Goal: Task Accomplishment & Management: Manage account settings

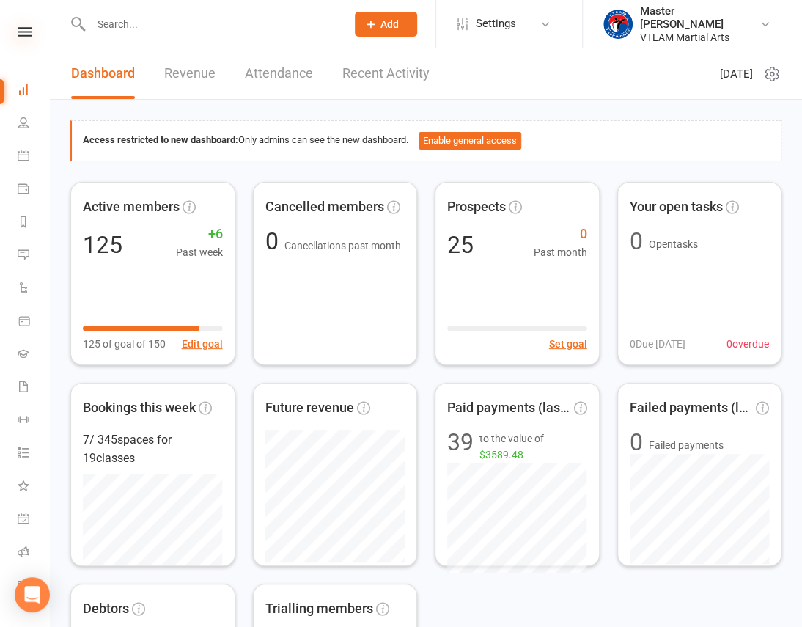
click at [18, 32] on icon at bounding box center [25, 32] width 14 height 10
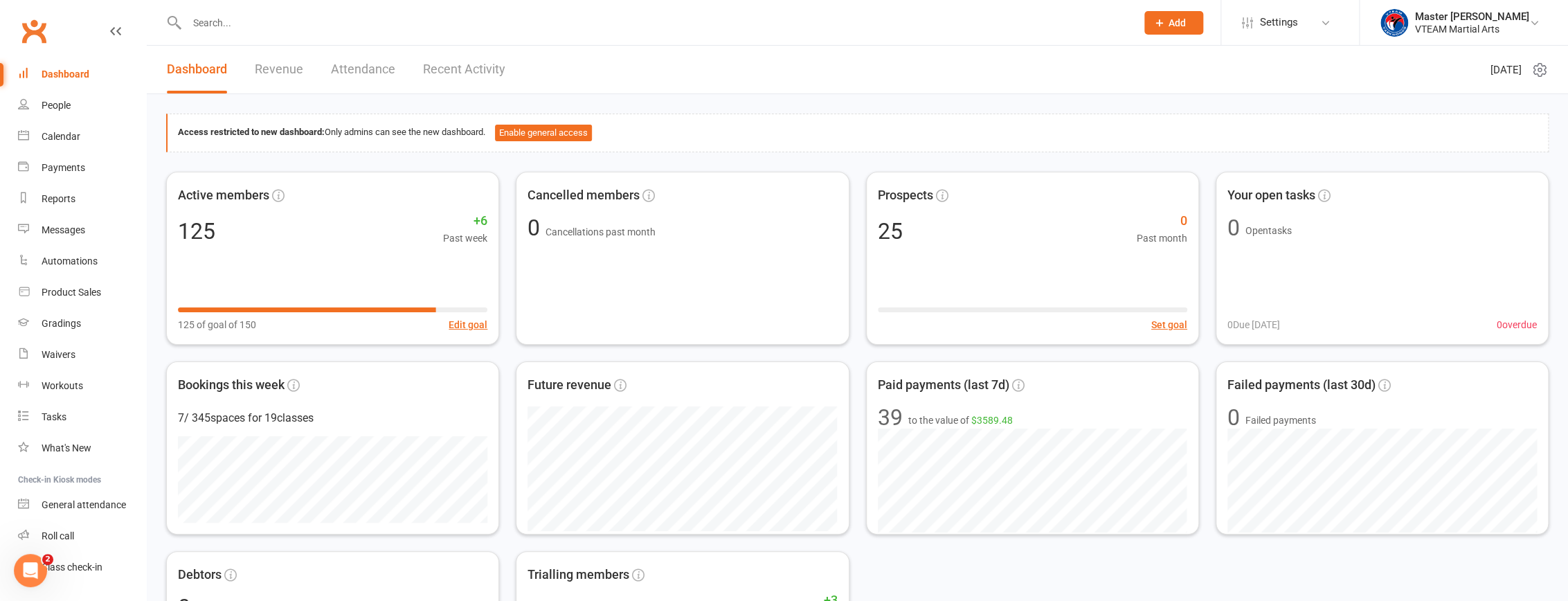
click at [460, 65] on link "Recent Activity" at bounding box center [464, 69] width 82 height 48
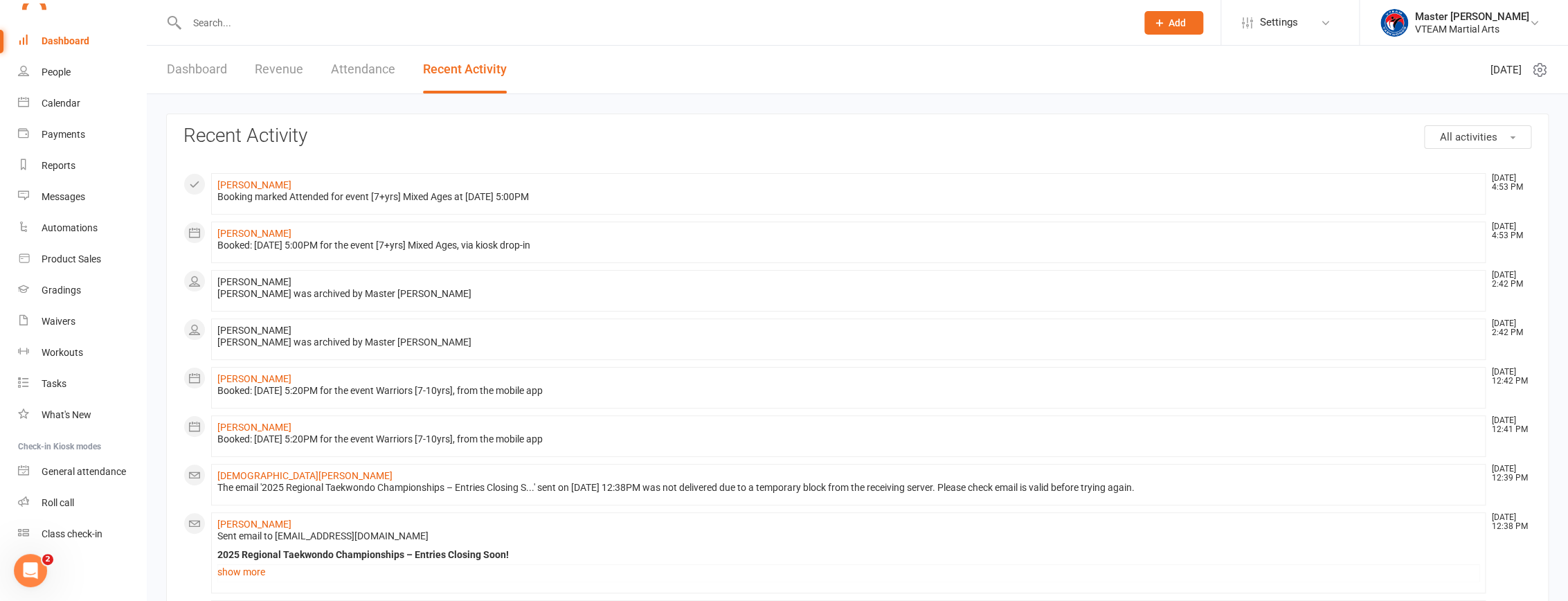
click at [211, 75] on link "Dashboard" at bounding box center [197, 69] width 60 height 48
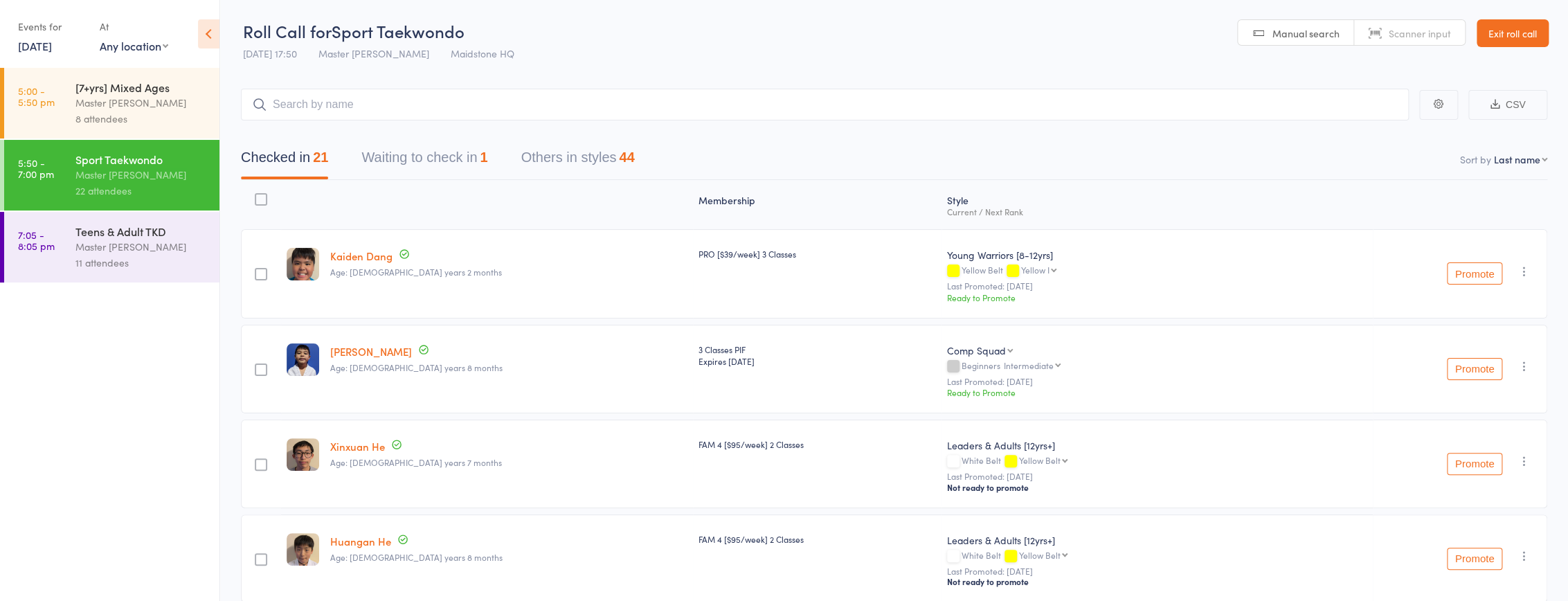
click at [43, 46] on link "[DATE]" at bounding box center [35, 45] width 34 height 15
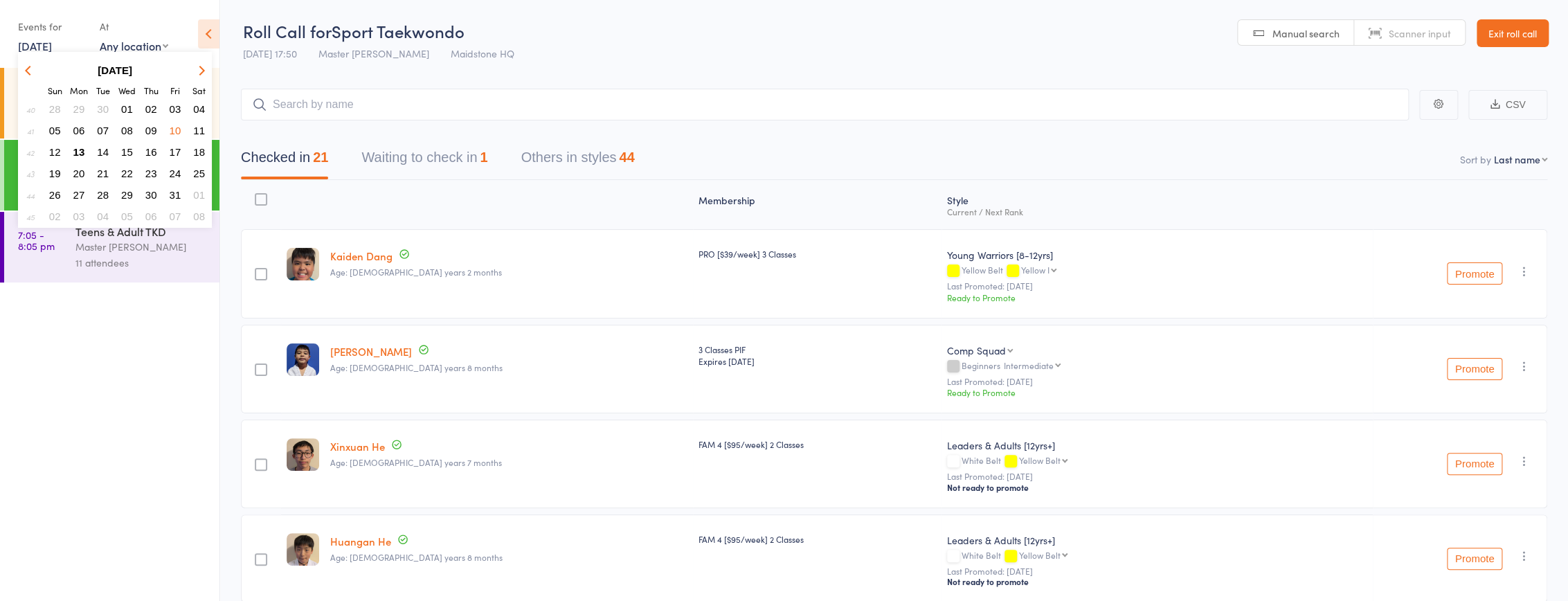
click at [76, 149] on span "13" at bounding box center [79, 152] width 11 height 11
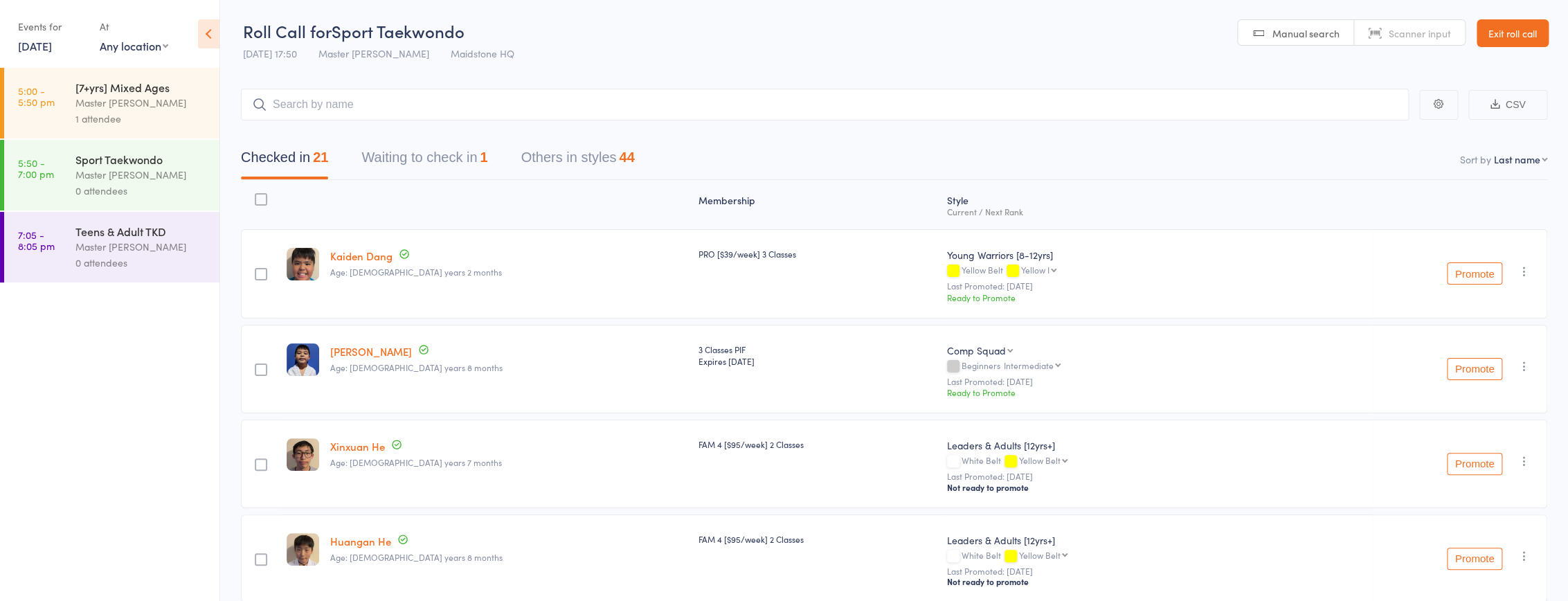
click at [414, 165] on button "Waiting to check in 1" at bounding box center [424, 160] width 126 height 37
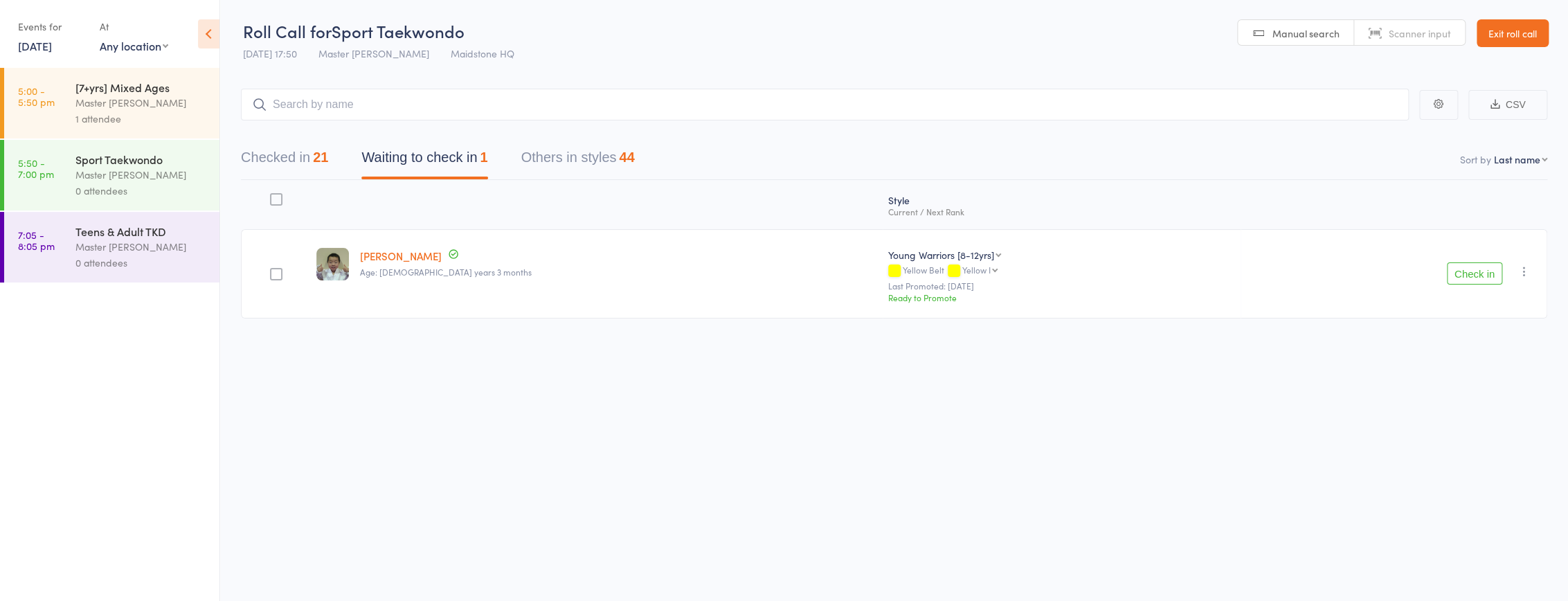
click at [766, 270] on button "Check in" at bounding box center [1475, 273] width 56 height 22
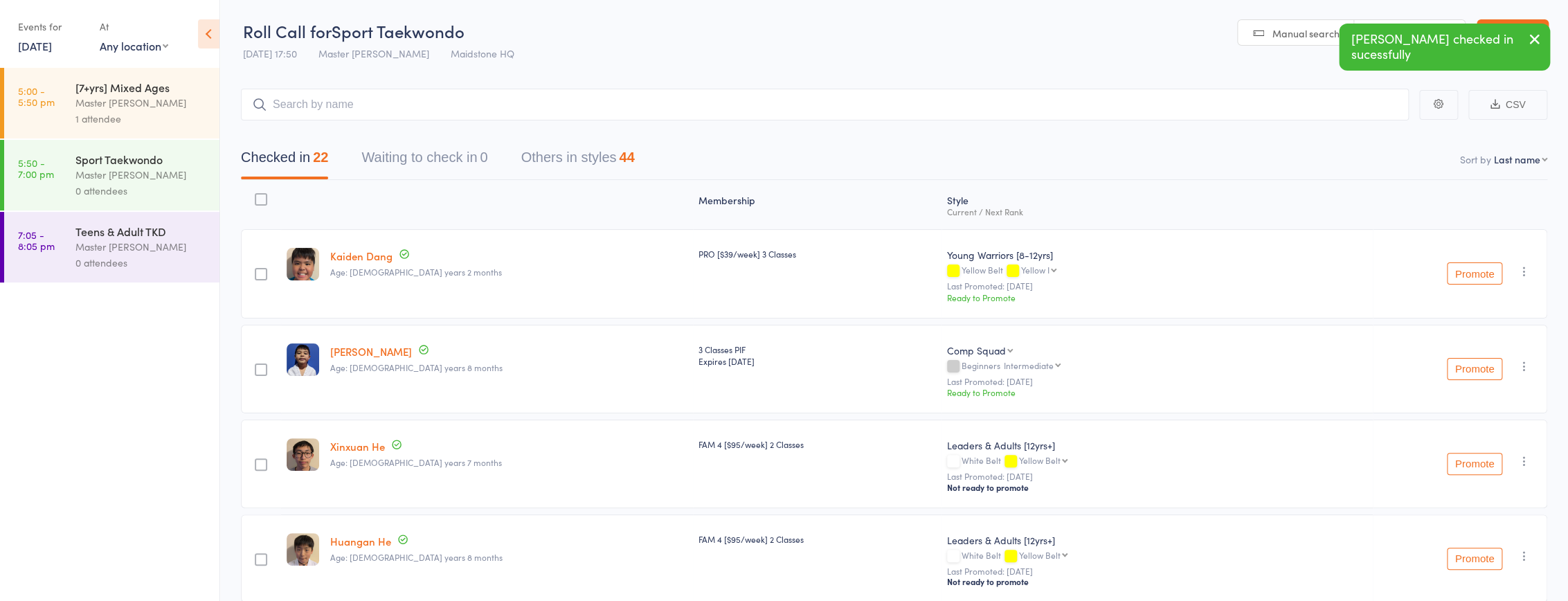
click at [52, 46] on link "[DATE]" at bounding box center [35, 45] width 34 height 15
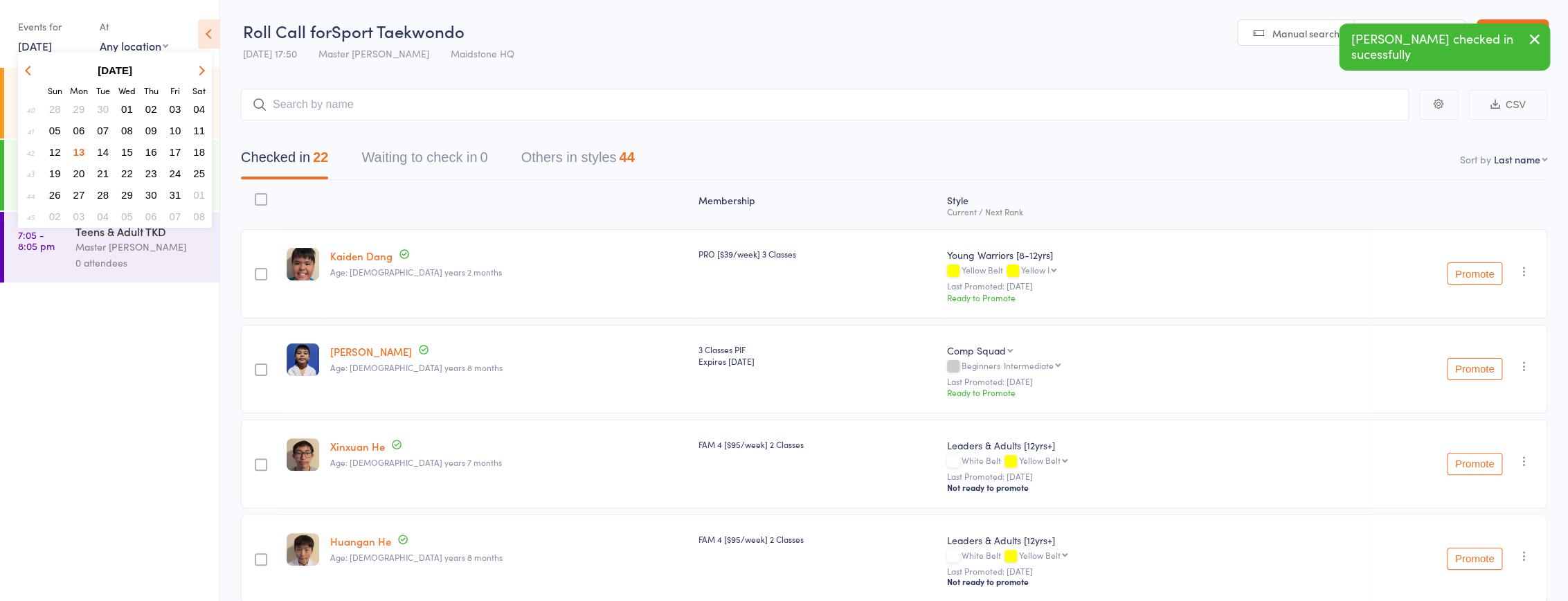
click at [69, 351] on ul "5:00 - 5:50 pm [7+yrs] Mixed Ages Master Eric Phan 1 attendee 5:50 - 7:00 pm Sp…" at bounding box center [110, 334] width 220 height 533
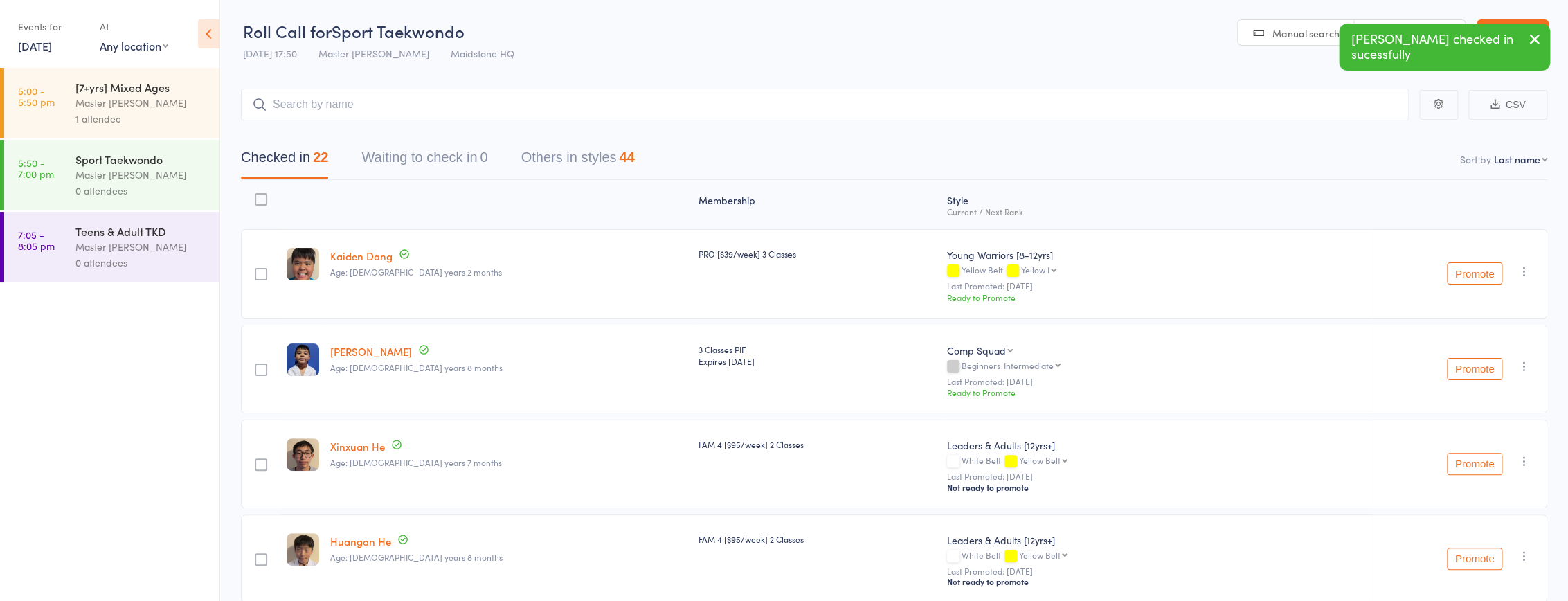
click at [100, 116] on div "1 attendee" at bounding box center [142, 118] width 132 height 16
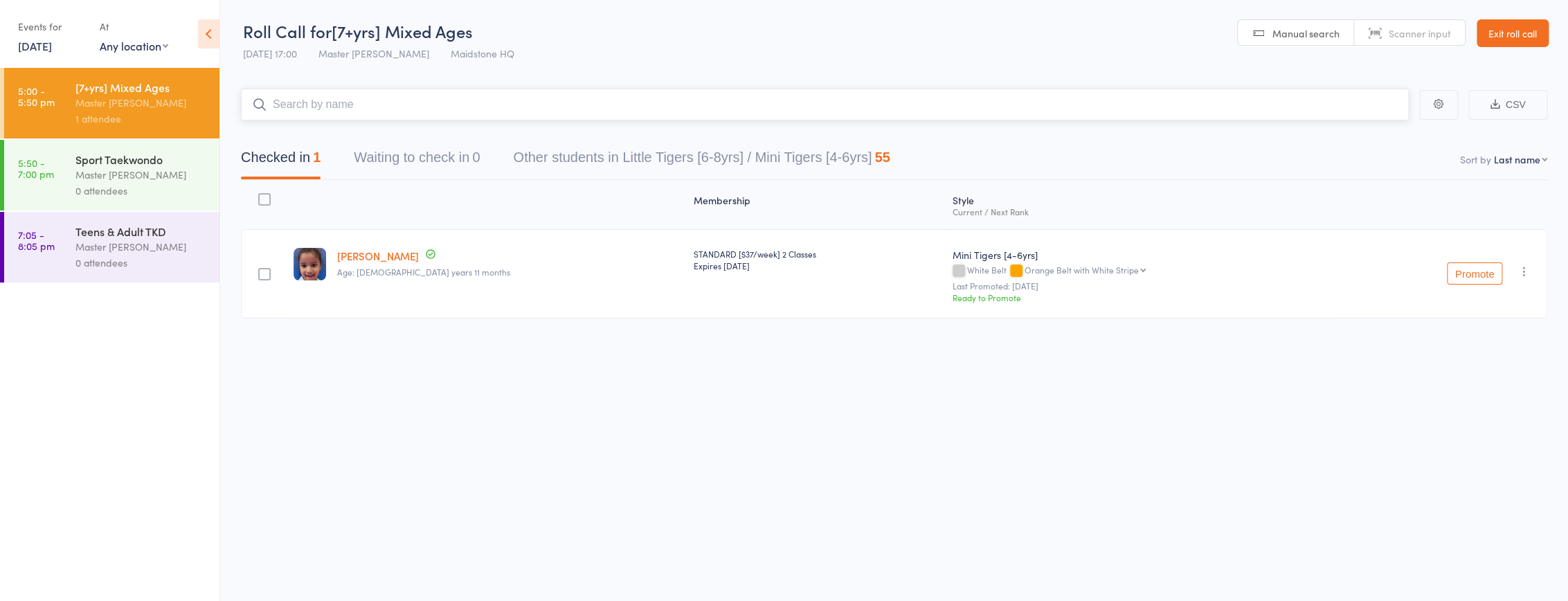
click at [383, 95] on input "search" at bounding box center [824, 105] width 1168 height 32
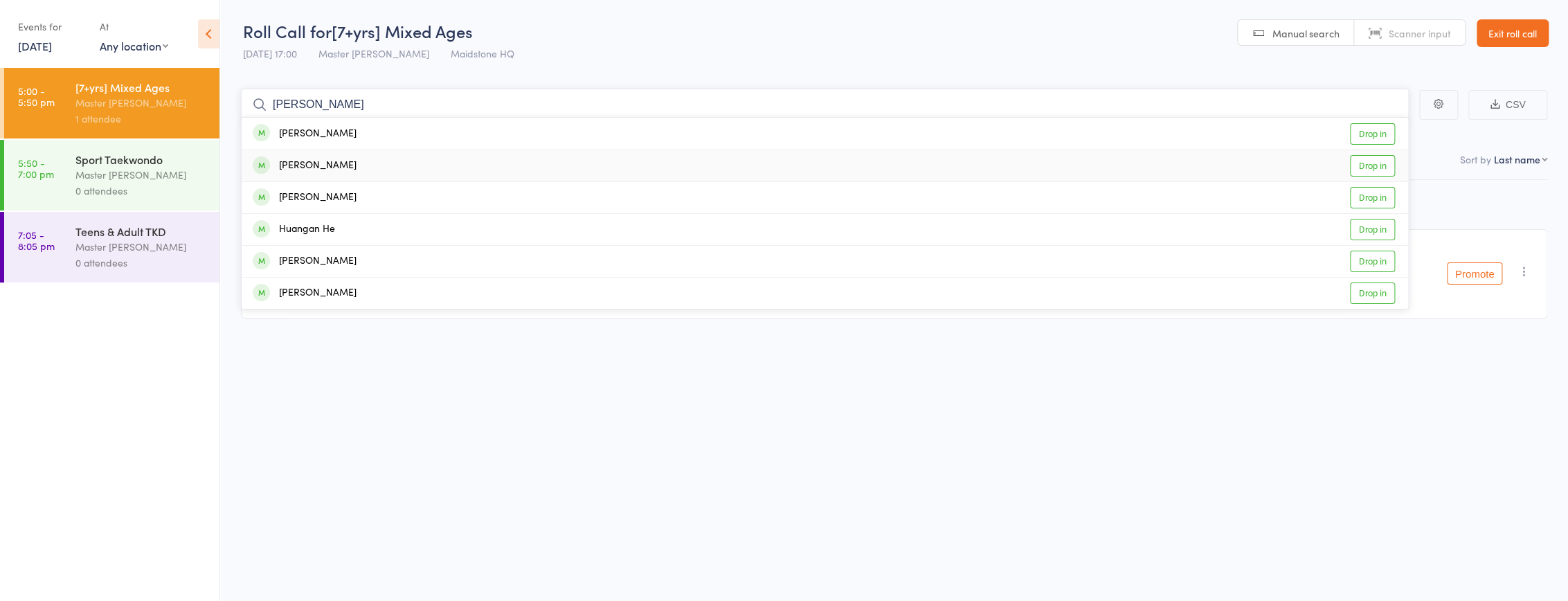
type input "hussian"
click at [380, 168] on div "Yaqoob Hussain Drop in" at bounding box center [825, 165] width 1167 height 31
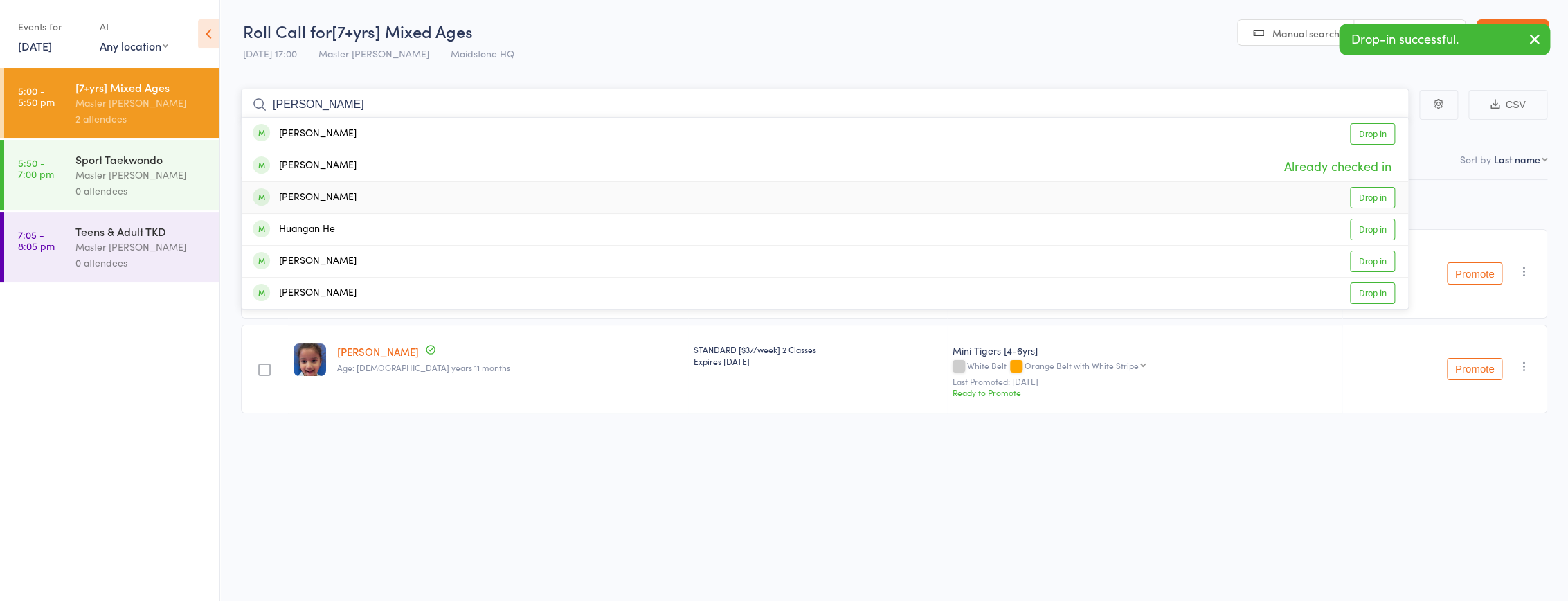
type input "hussian"
click at [359, 196] on div "Aqleema Hussain Drop in" at bounding box center [825, 197] width 1167 height 31
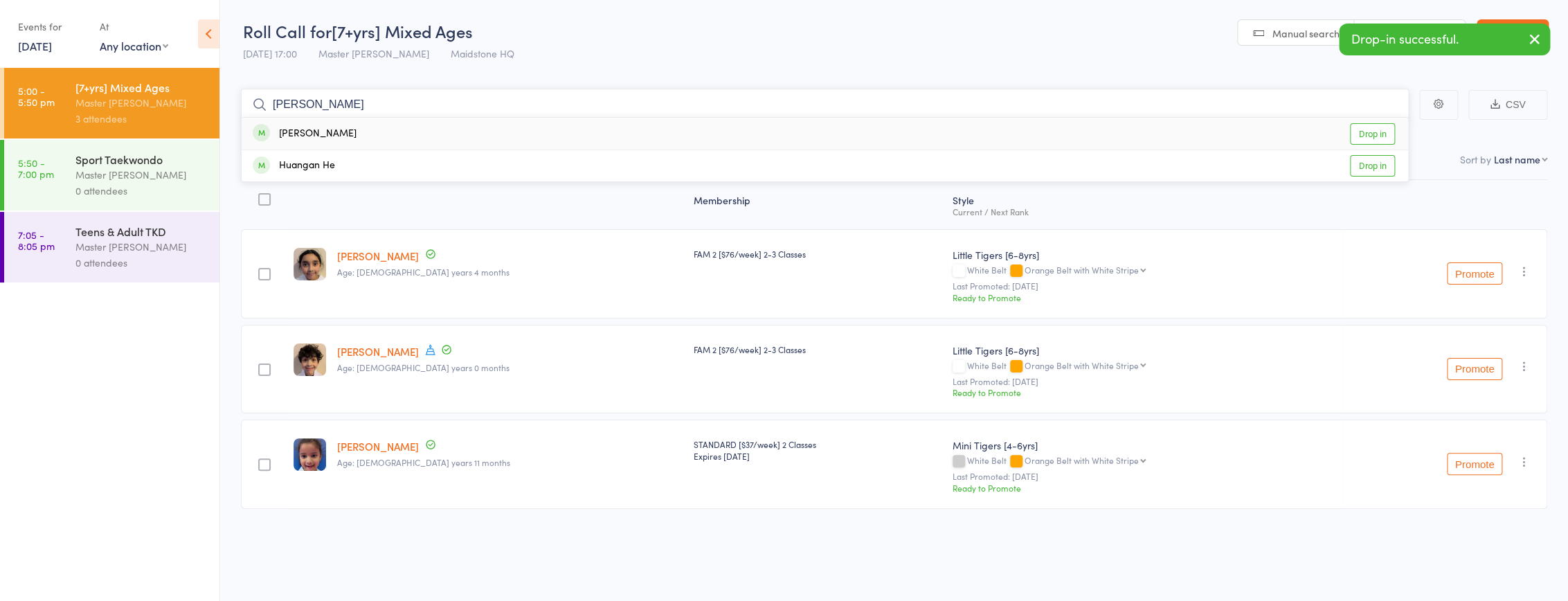
type input "juan"
click at [334, 140] on div "Juan Pozo Drop in" at bounding box center [825, 134] width 1167 height 32
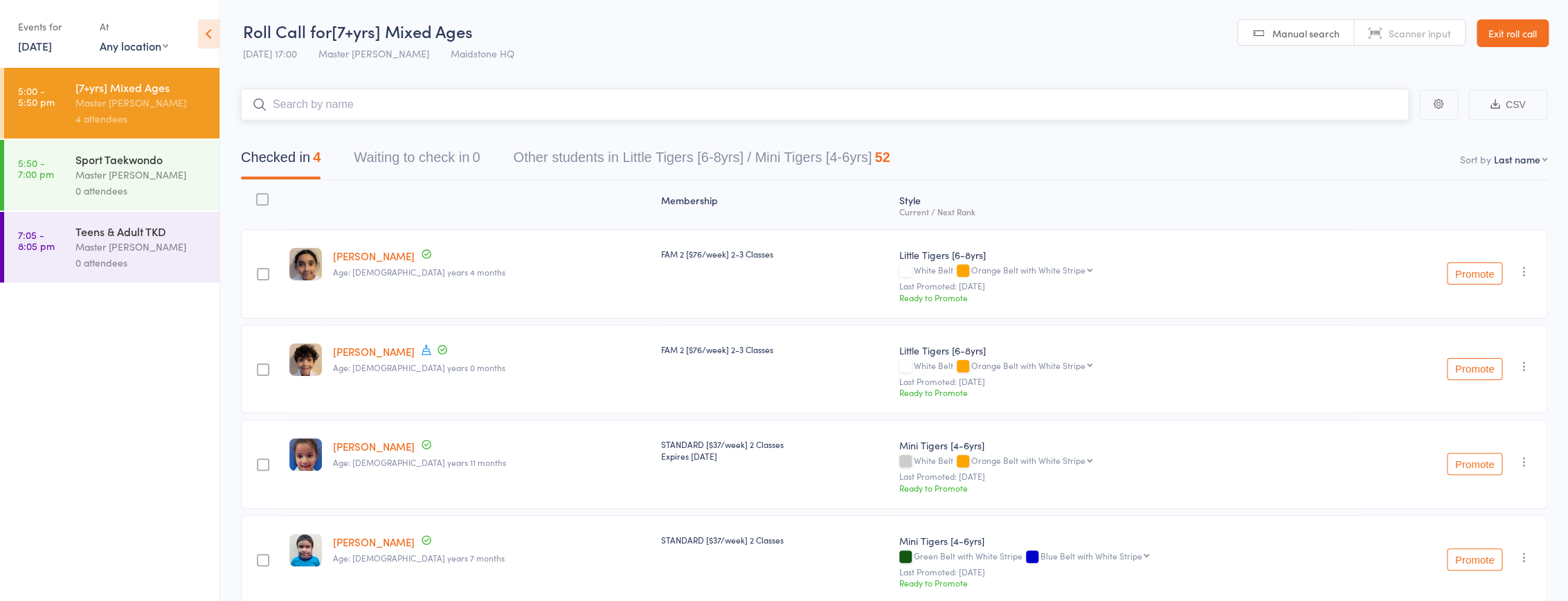
click at [443, 94] on input "search" at bounding box center [824, 105] width 1168 height 32
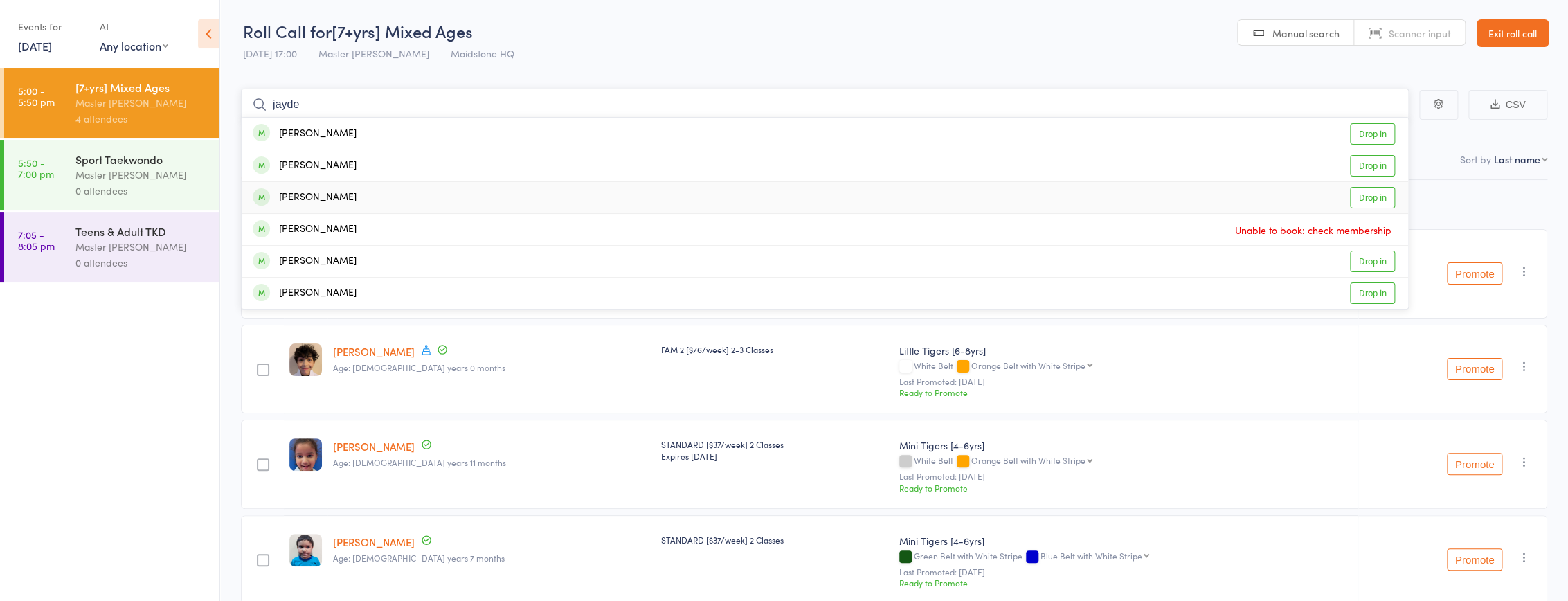
type input "jayde"
click at [400, 204] on div "Jayden Pham Drop in" at bounding box center [825, 197] width 1167 height 31
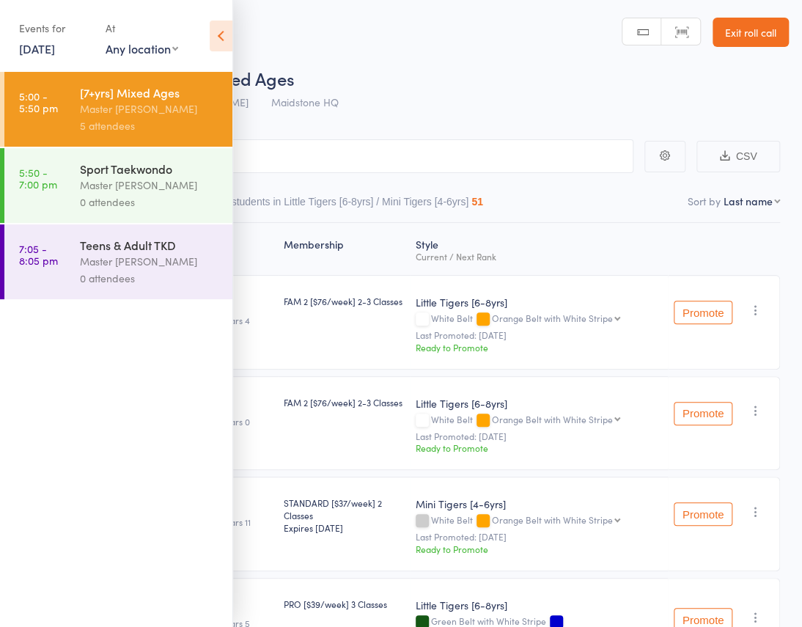
click at [222, 31] on icon at bounding box center [221, 36] width 23 height 31
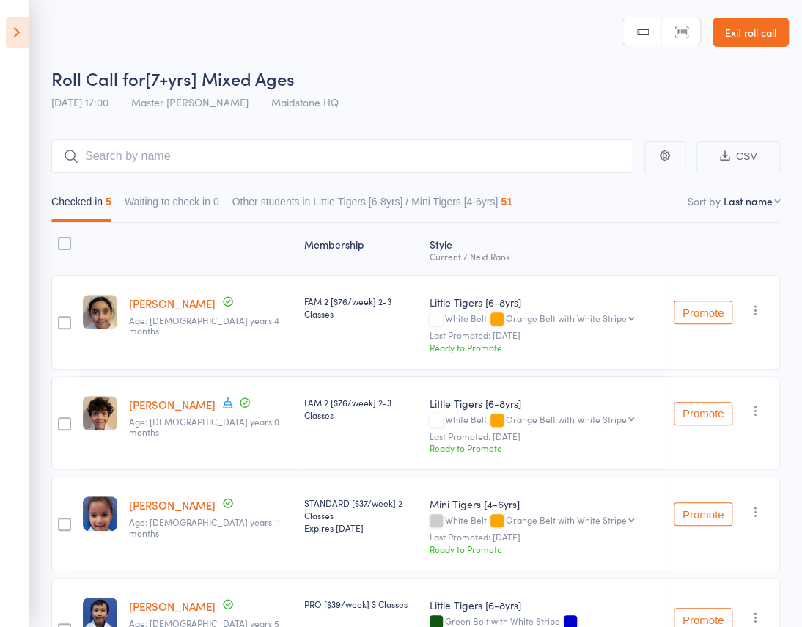
click at [18, 28] on icon at bounding box center [17, 32] width 23 height 31
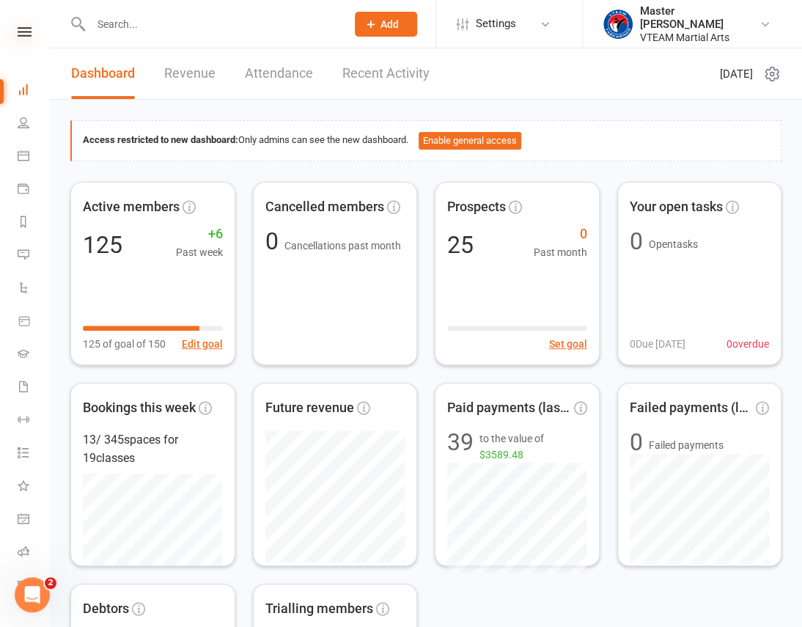
click at [18, 32] on icon at bounding box center [25, 32] width 14 height 10
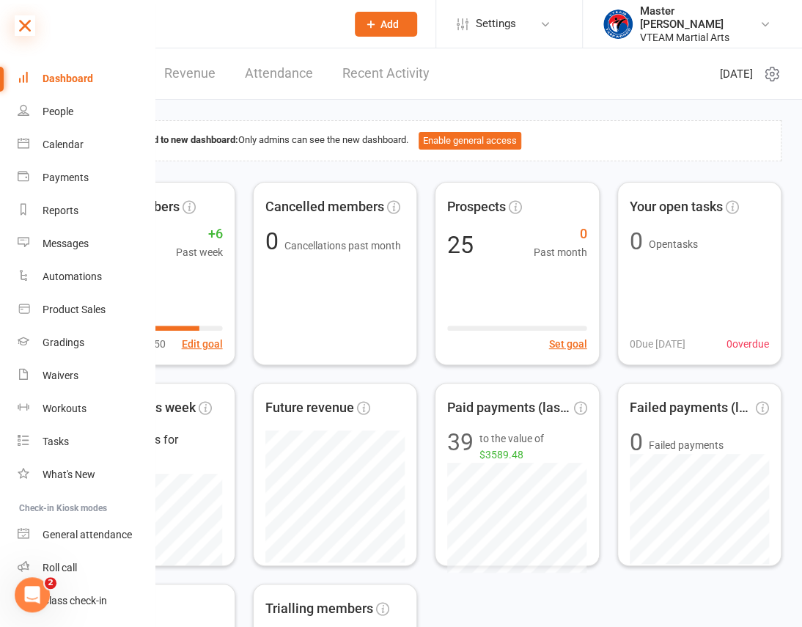
click at [22, 21] on icon at bounding box center [25, 25] width 21 height 21
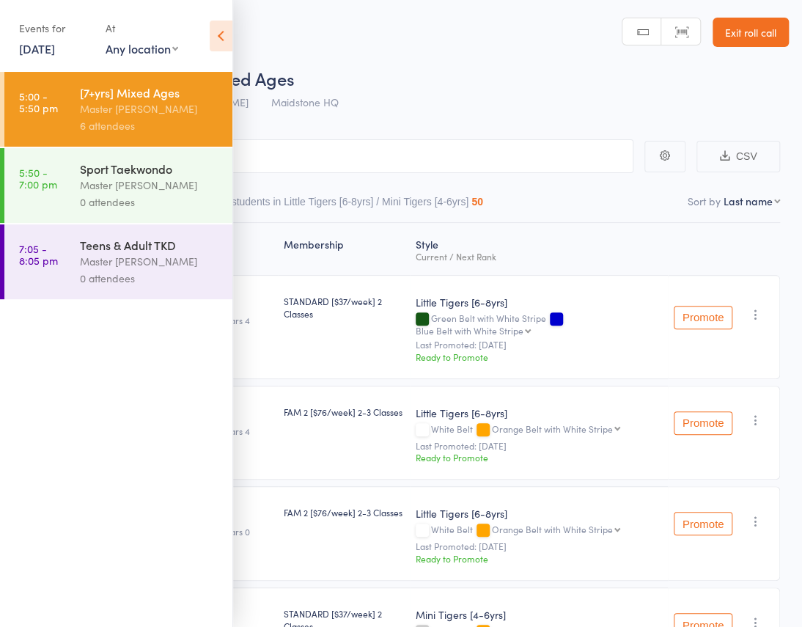
click at [223, 43] on icon at bounding box center [221, 36] width 23 height 31
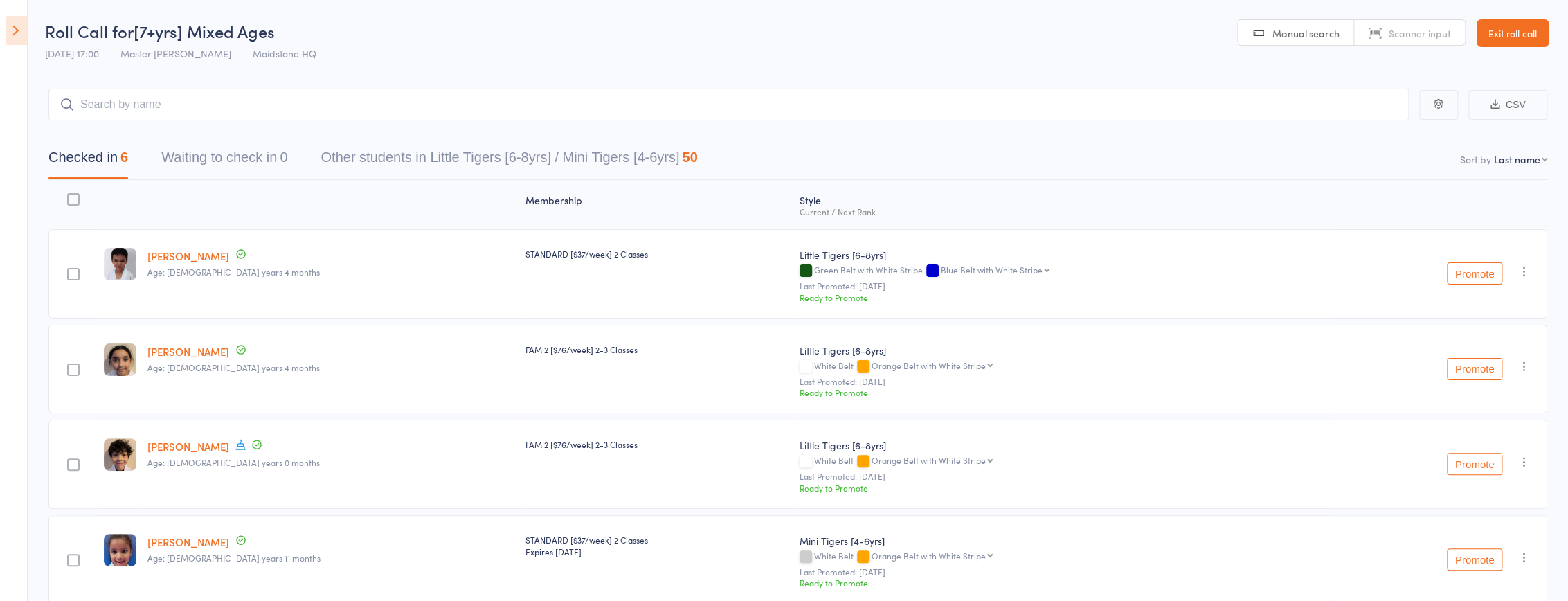
click at [15, 35] on icon at bounding box center [16, 30] width 22 height 29
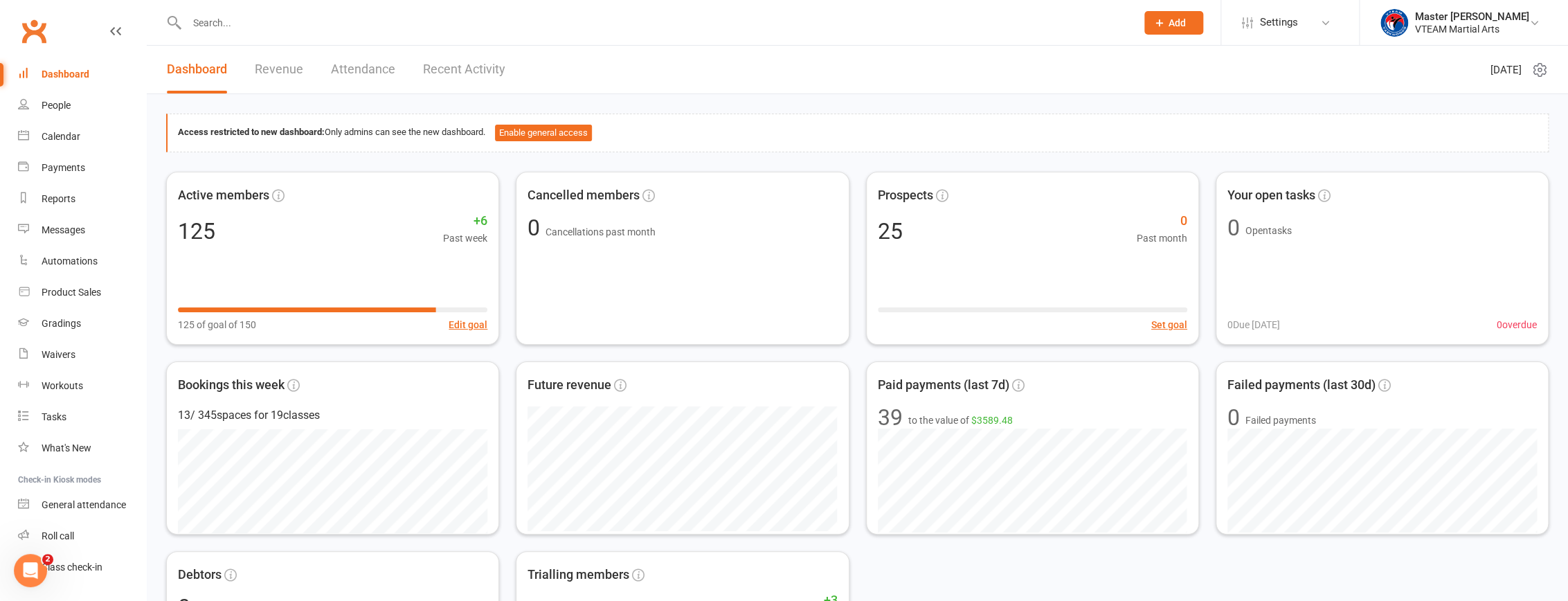
click at [364, 27] on input "text" at bounding box center [655, 23] width 944 height 20
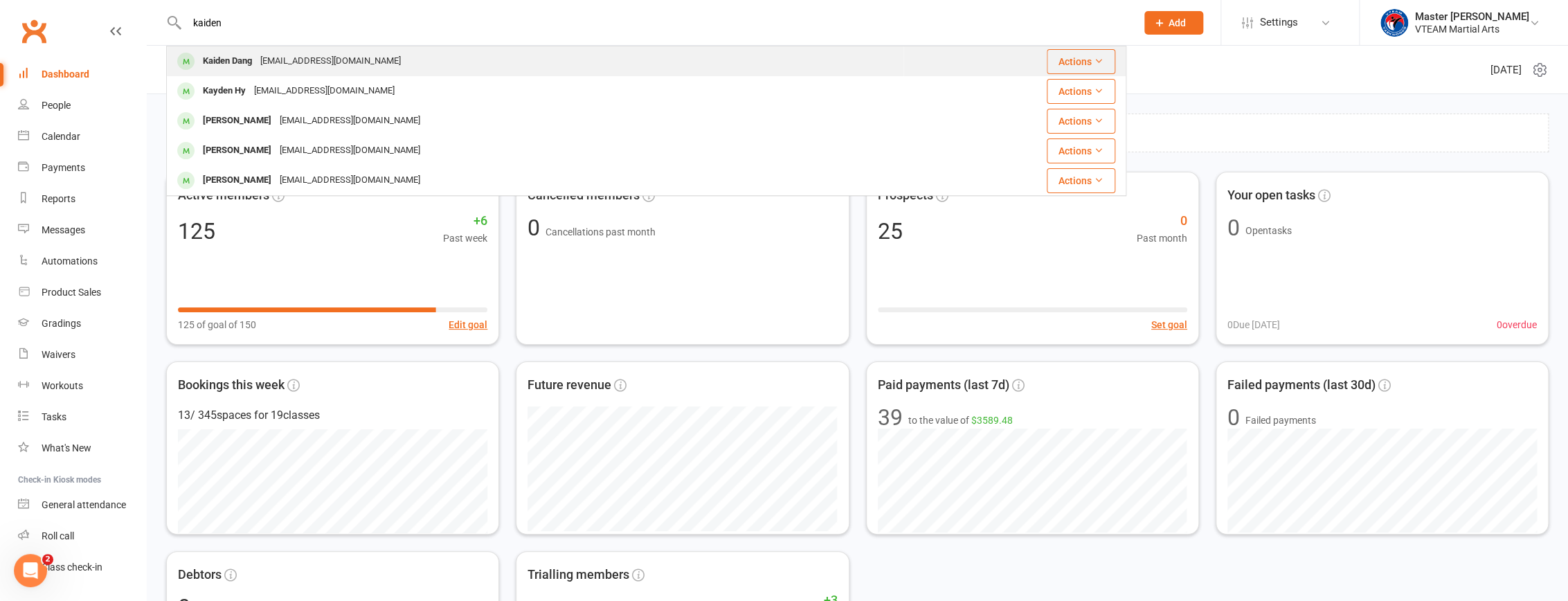
type input "kaiden"
click at [378, 61] on div "Kaiden Dang lulu.kdn@hotmail.com" at bounding box center [535, 61] width 735 height 28
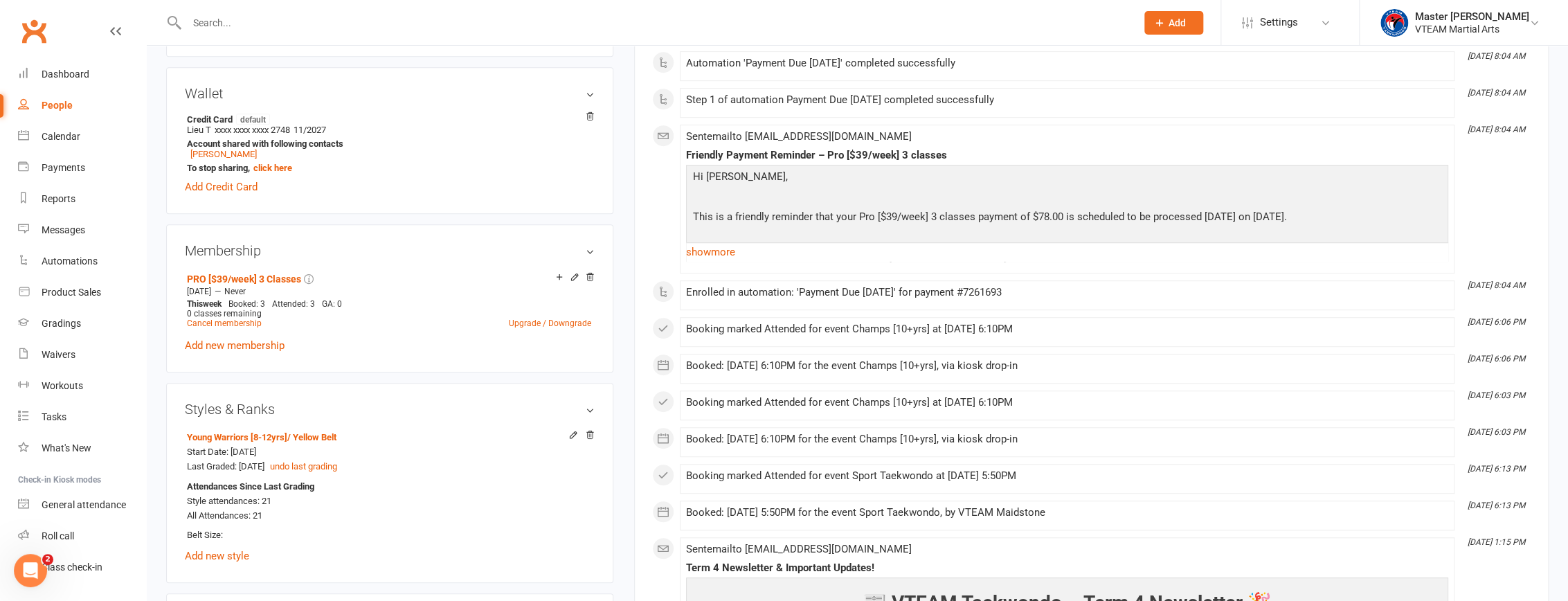
scroll to position [441, 0]
click at [573, 280] on icon at bounding box center [575, 275] width 9 height 9
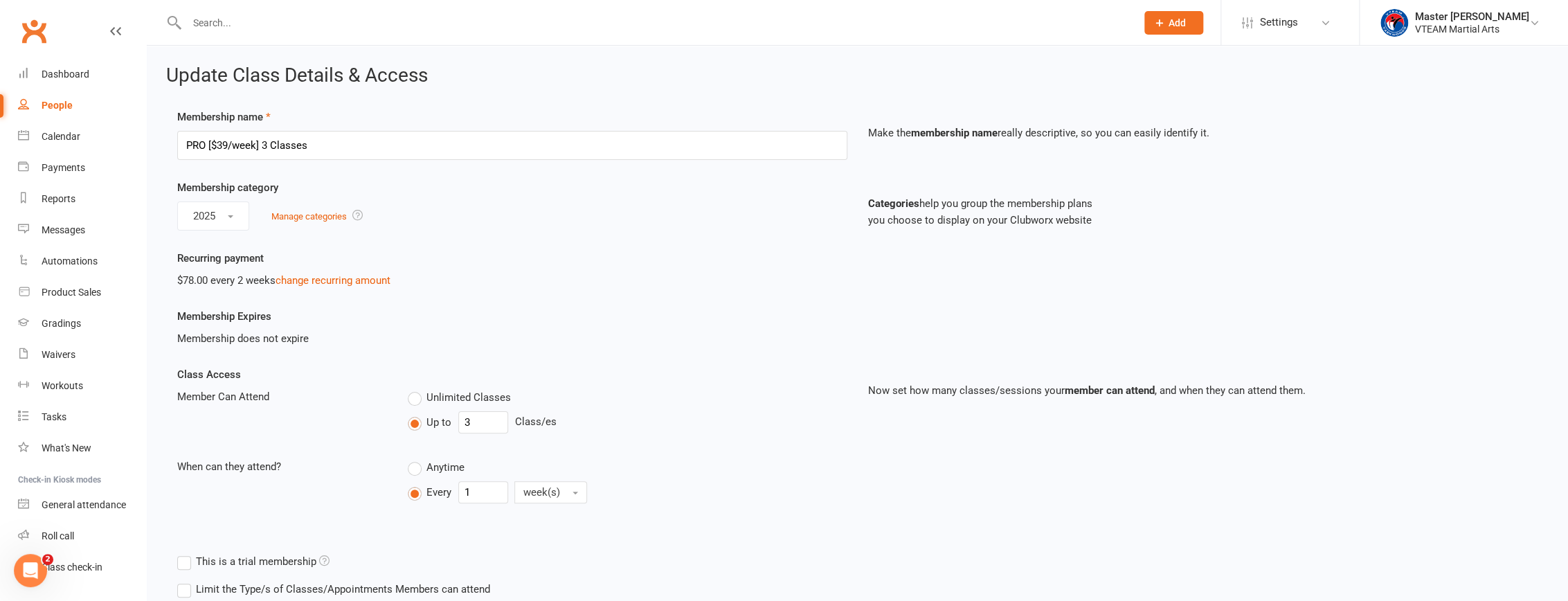
click at [415, 403] on label "Unlimited Classes" at bounding box center [459, 397] width 103 height 17
click at [415, 389] on input "Unlimited Classes" at bounding box center [413, 389] width 9 height 0
type input "0"
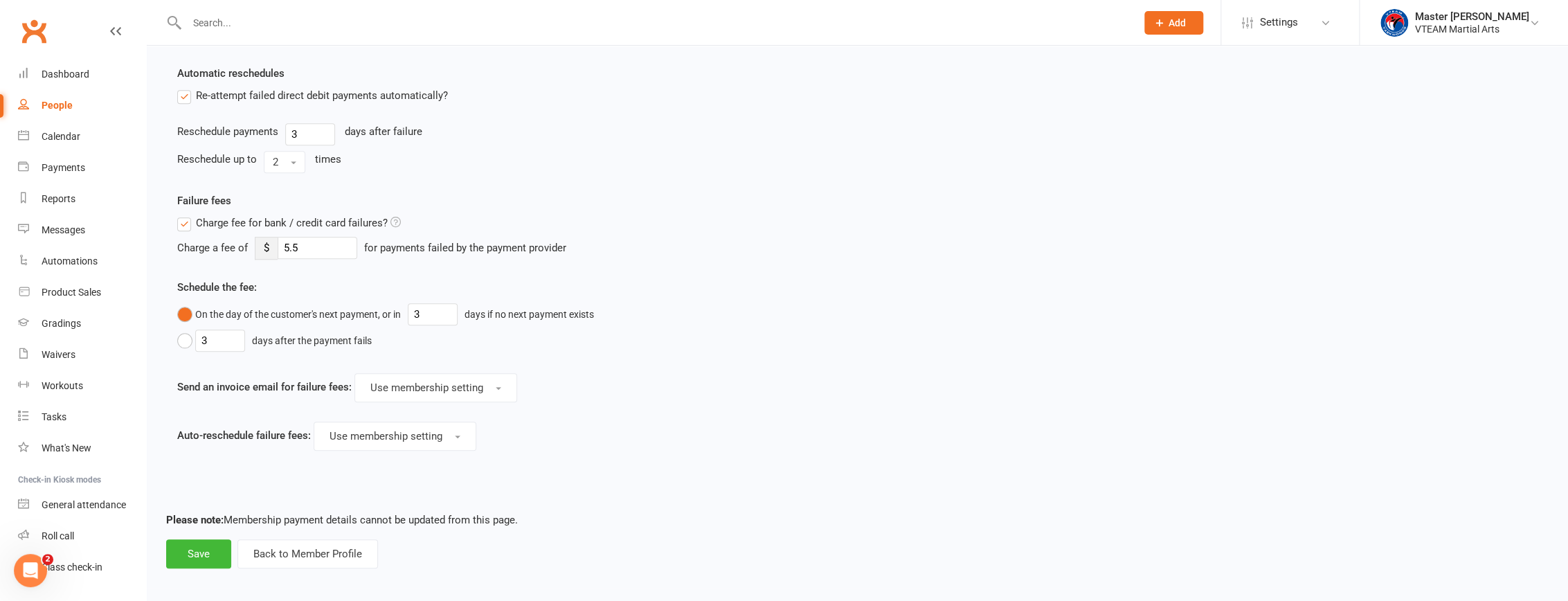
scroll to position [711, 0]
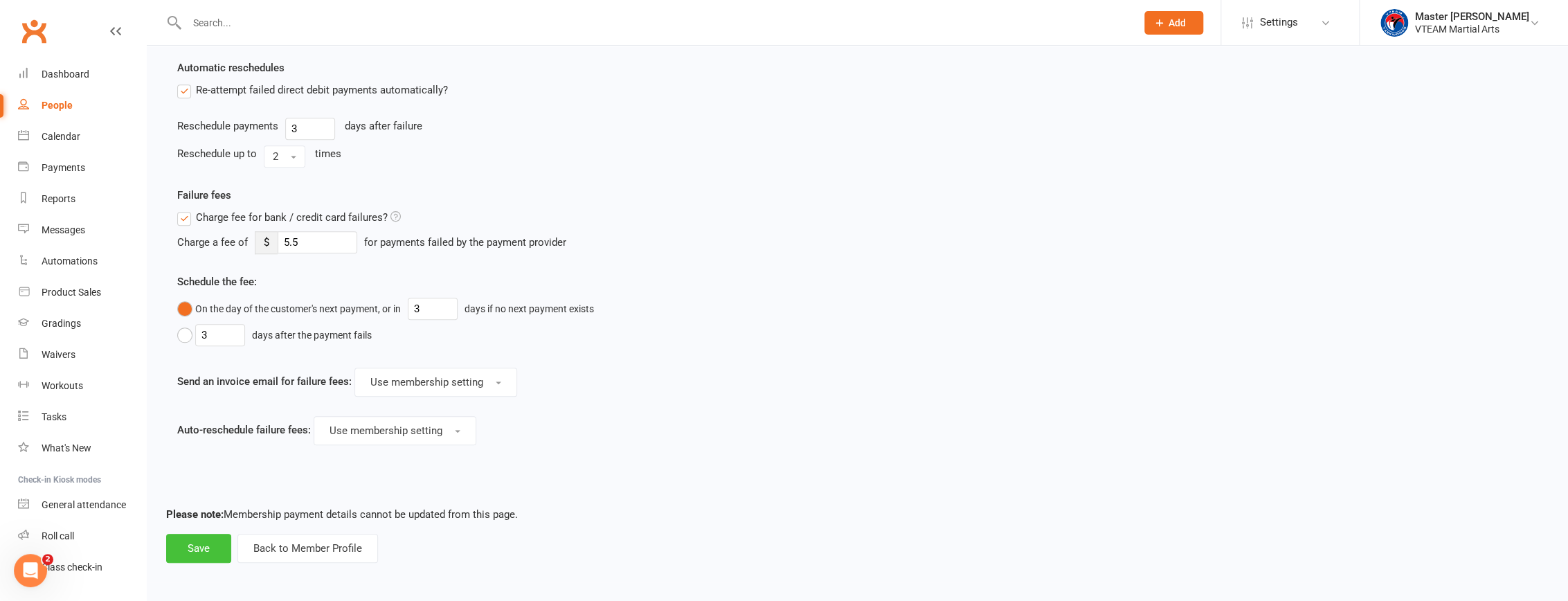
click at [212, 543] on button "Save" at bounding box center [198, 548] width 65 height 29
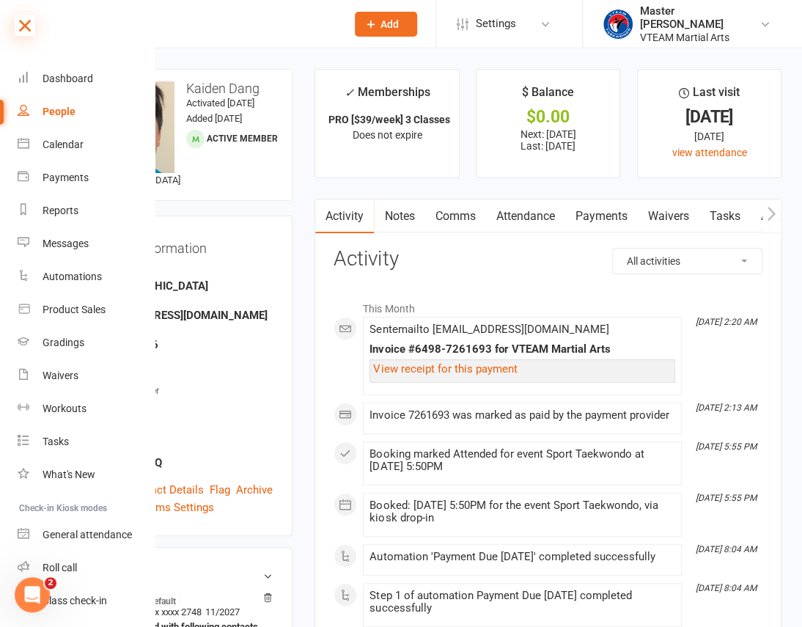
click at [21, 23] on icon at bounding box center [25, 25] width 21 height 21
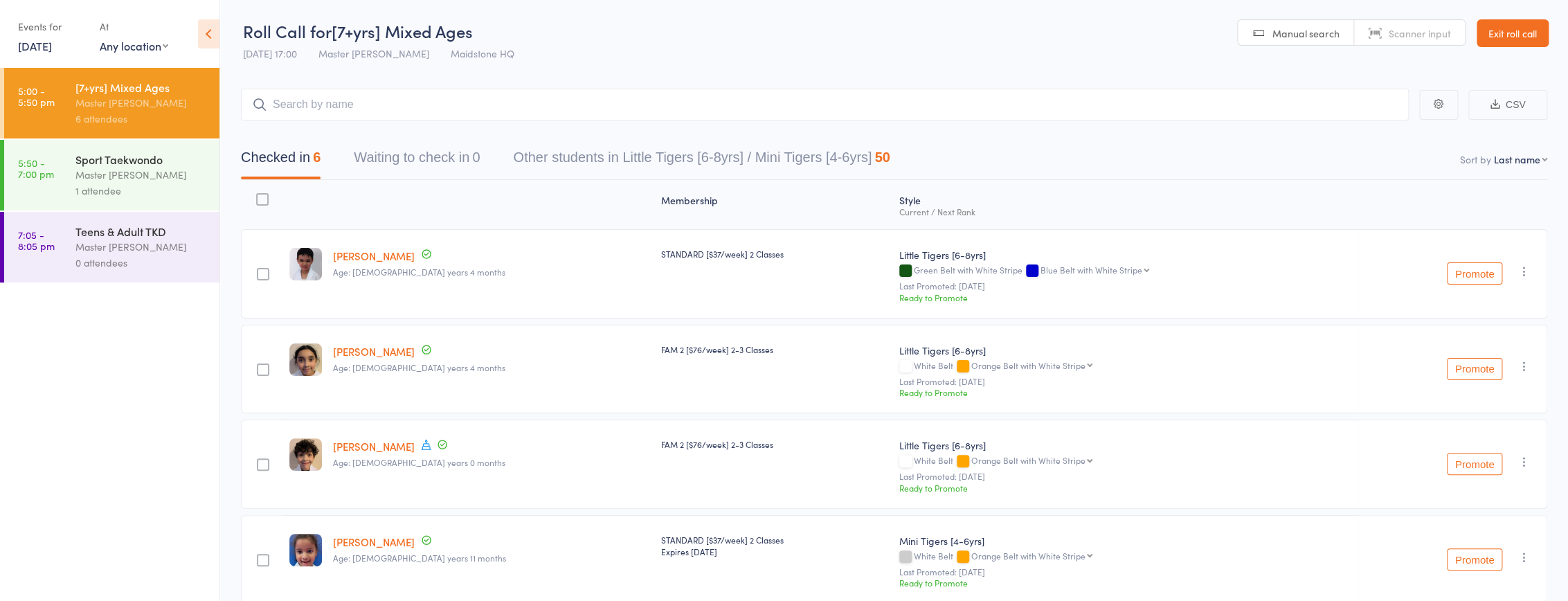
click at [149, 163] on div "Sport Taekwondo" at bounding box center [142, 159] width 132 height 15
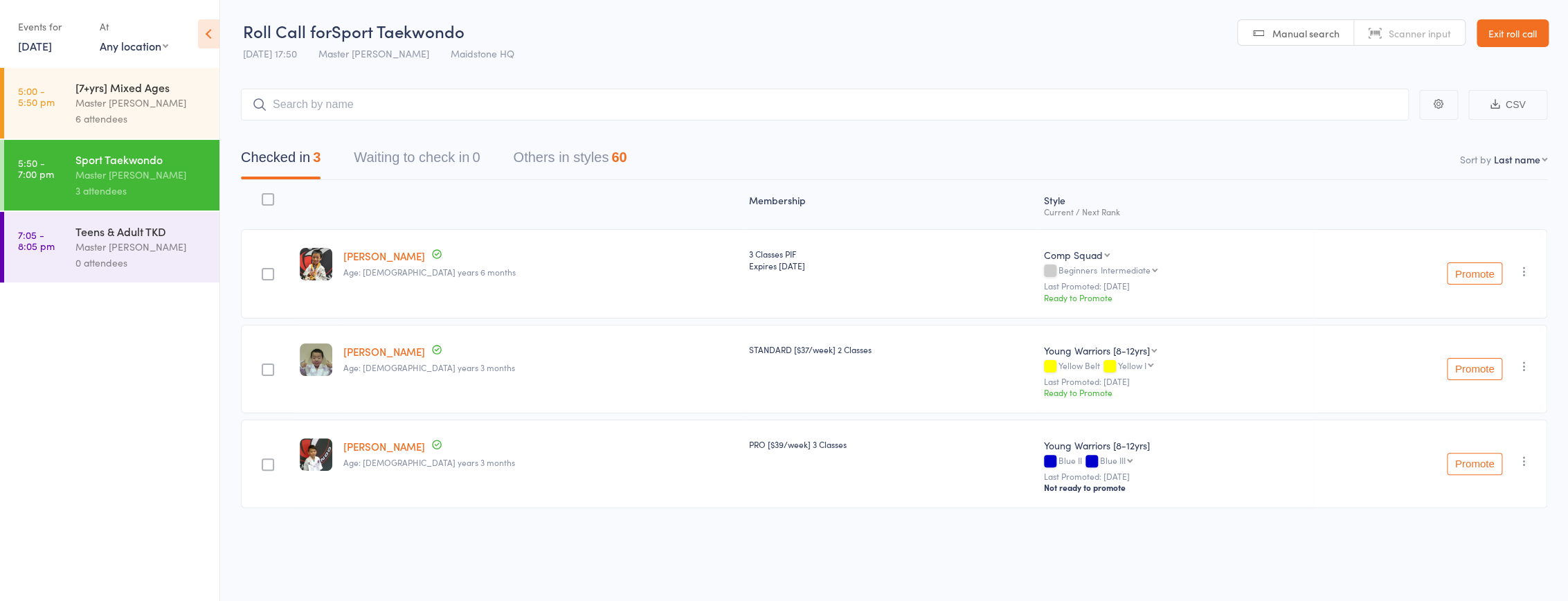
click at [370, 256] on link "[PERSON_NAME]" at bounding box center [384, 255] width 82 height 14
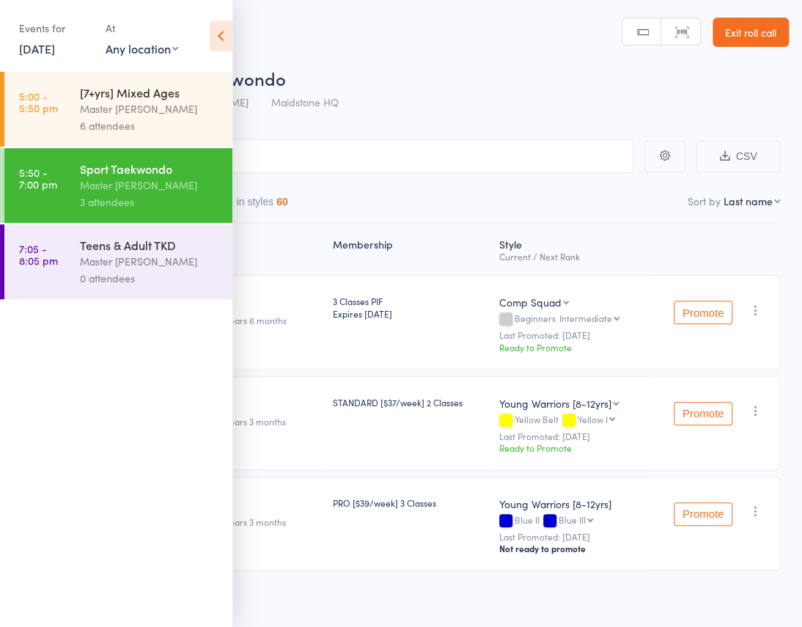
click at [224, 36] on icon at bounding box center [221, 36] width 23 height 31
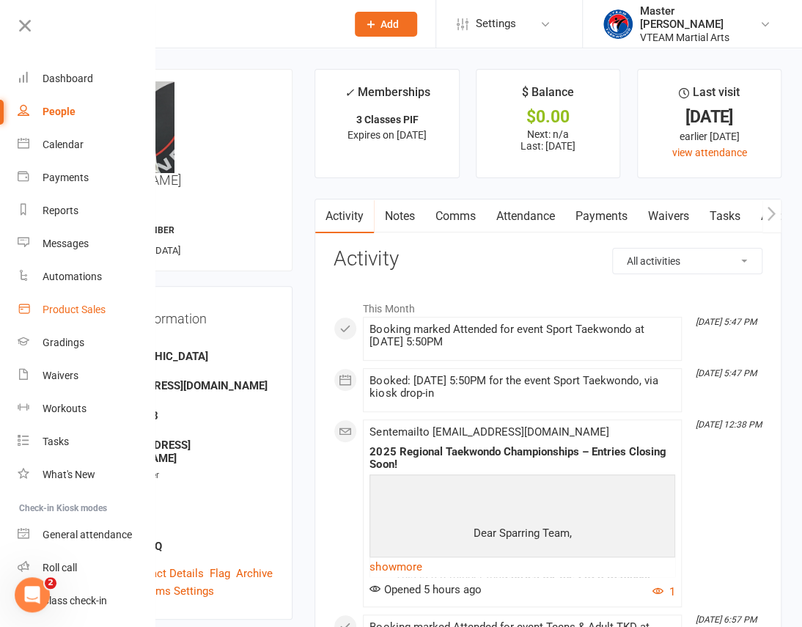
click at [69, 307] on div "Product Sales" at bounding box center [74, 310] width 63 height 12
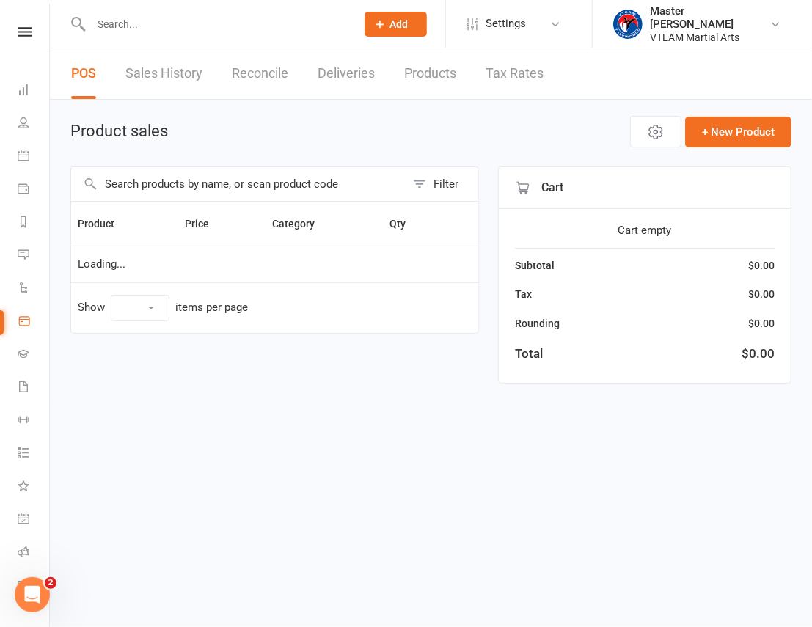
select select "100"
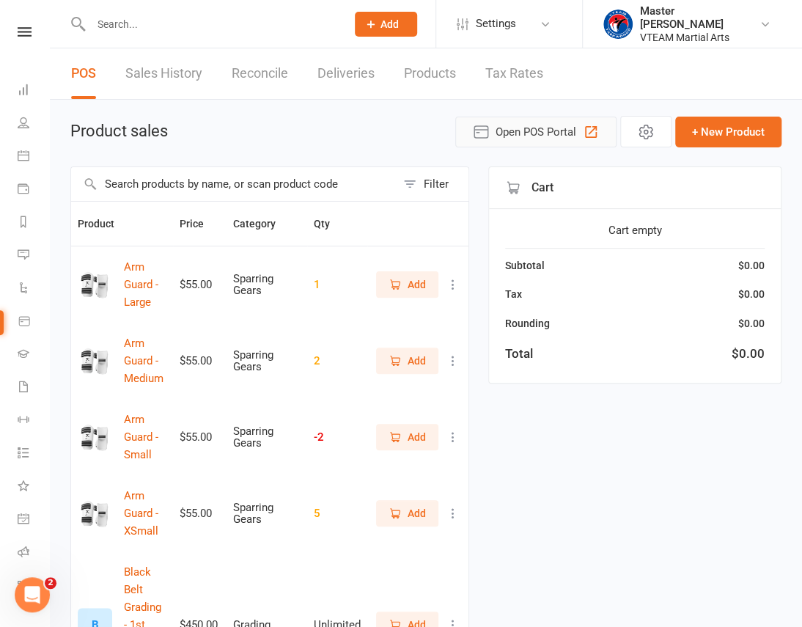
click at [544, 131] on span "Open POS Portal" at bounding box center [536, 132] width 81 height 18
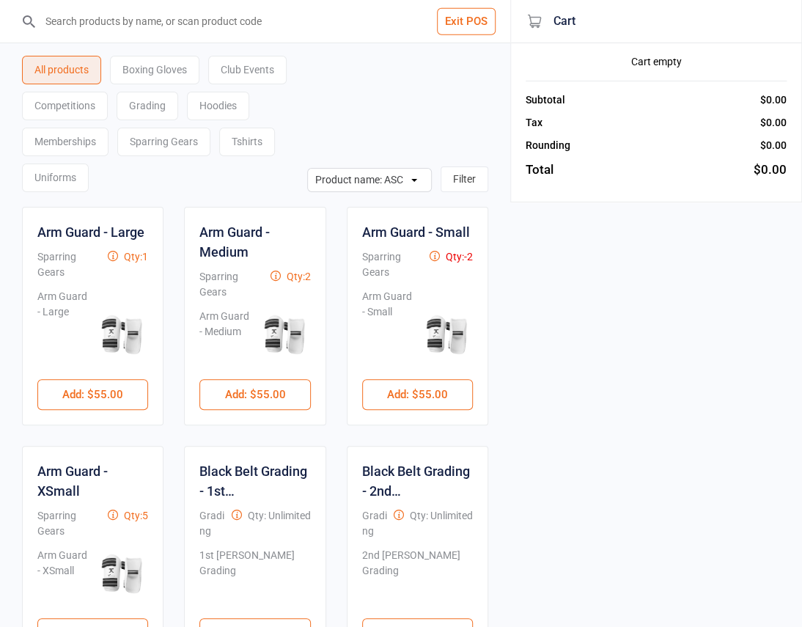
click at [153, 147] on div "Sparring Gears" at bounding box center [163, 142] width 93 height 29
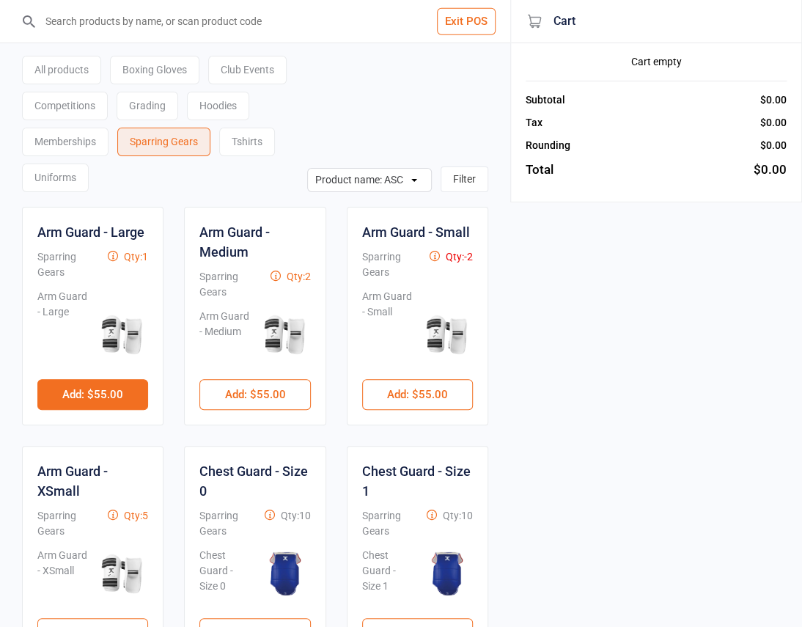
click at [117, 397] on button "Add : $55.00" at bounding box center [92, 394] width 111 height 31
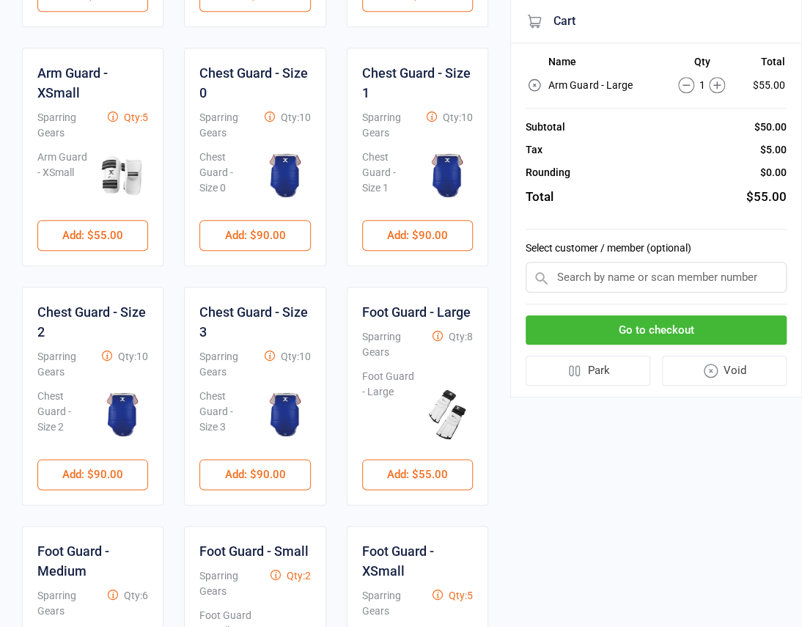
scroll to position [400, 0]
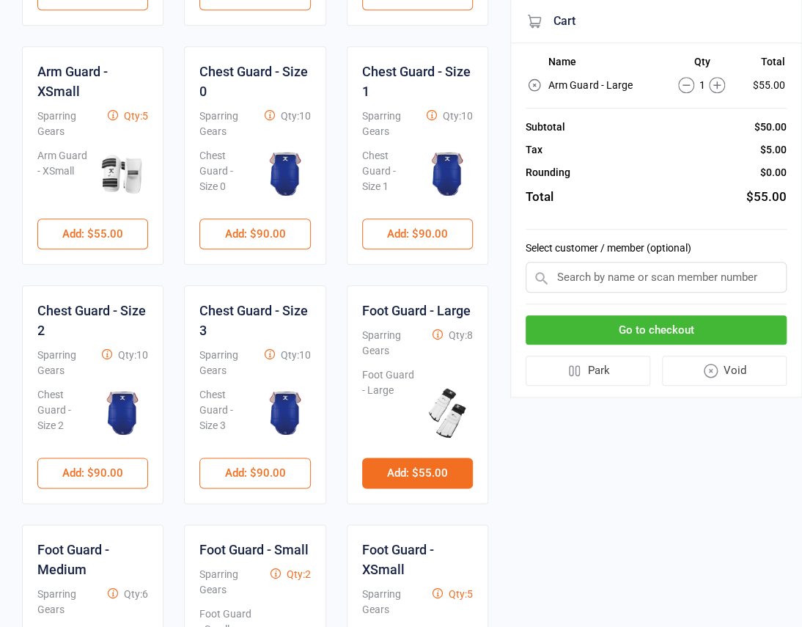
click at [426, 478] on button "Add : $55.00" at bounding box center [417, 473] width 111 height 31
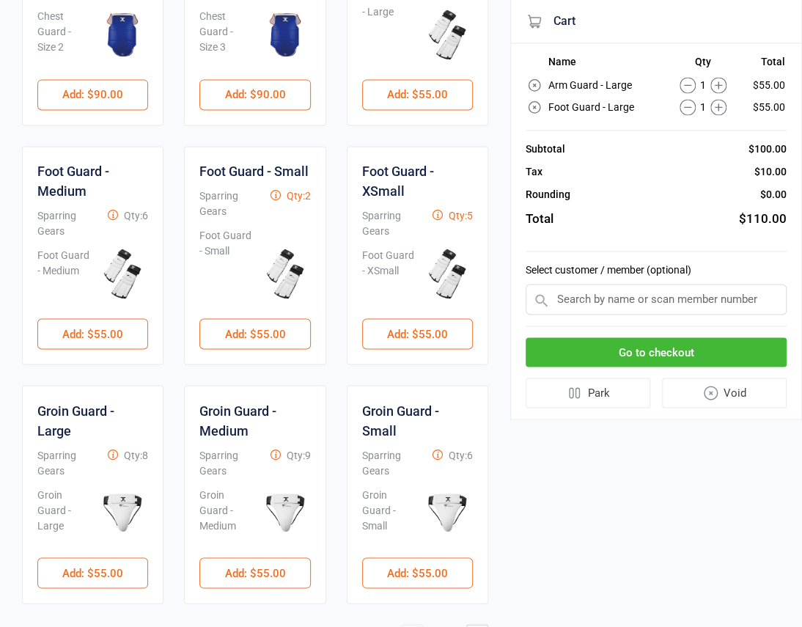
scroll to position [831, 0]
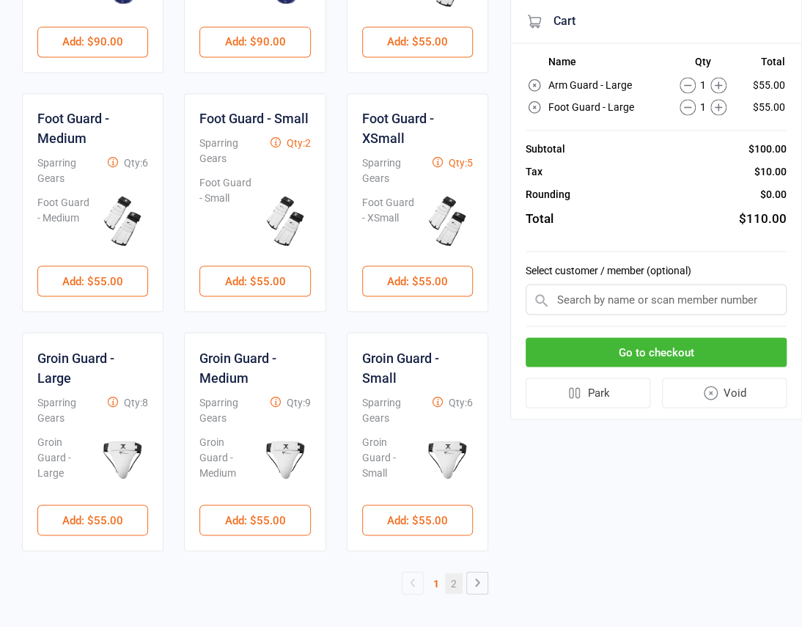
click at [458, 579] on link "2" at bounding box center [454, 583] width 18 height 21
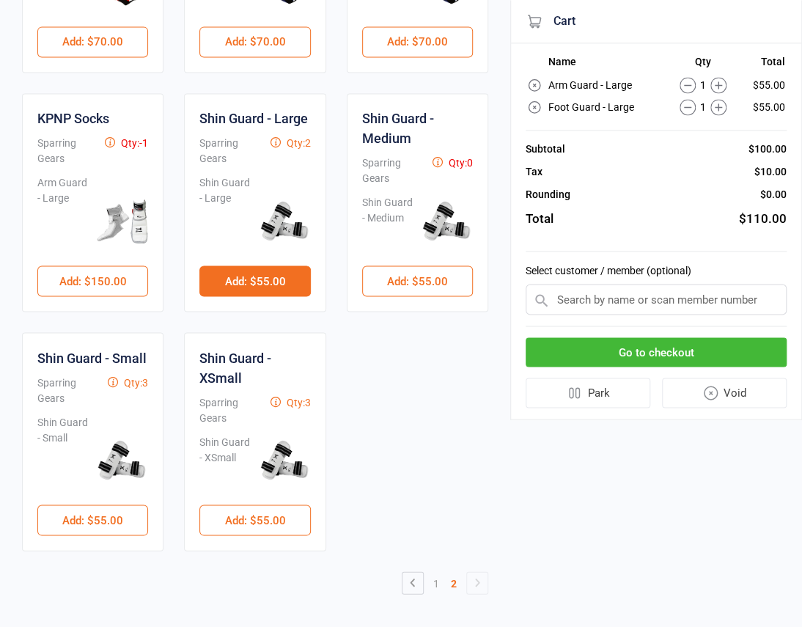
click at [274, 277] on button "Add : $55.00" at bounding box center [255, 281] width 111 height 31
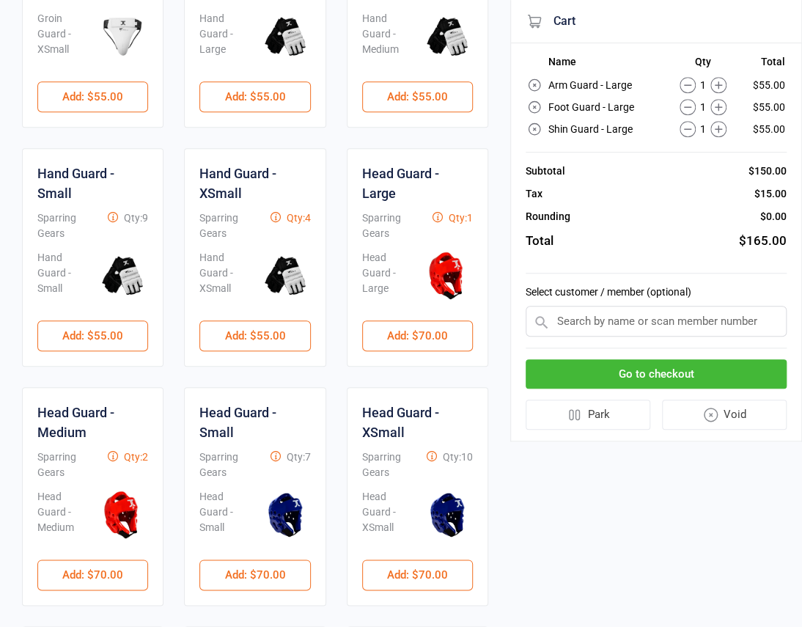
scroll to position [164, 0]
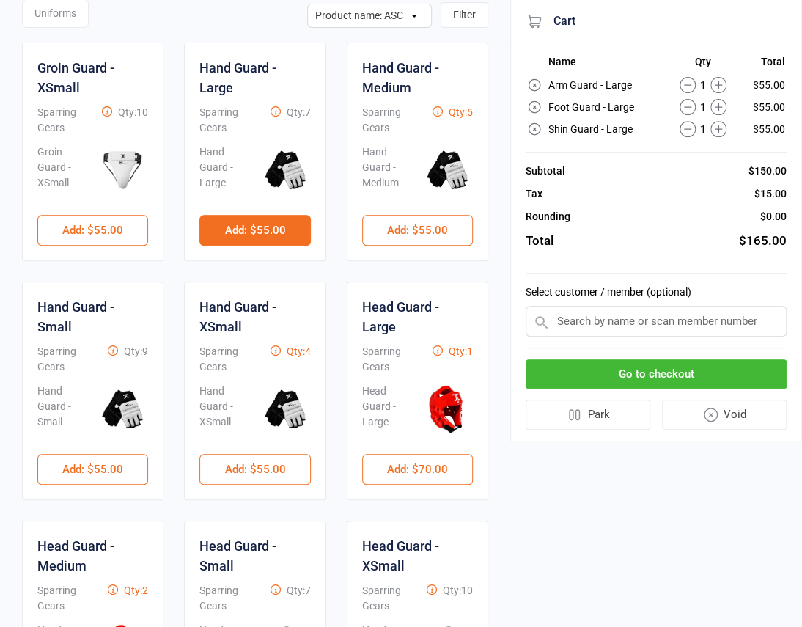
click at [268, 234] on button "Add : $55.00" at bounding box center [255, 230] width 111 height 31
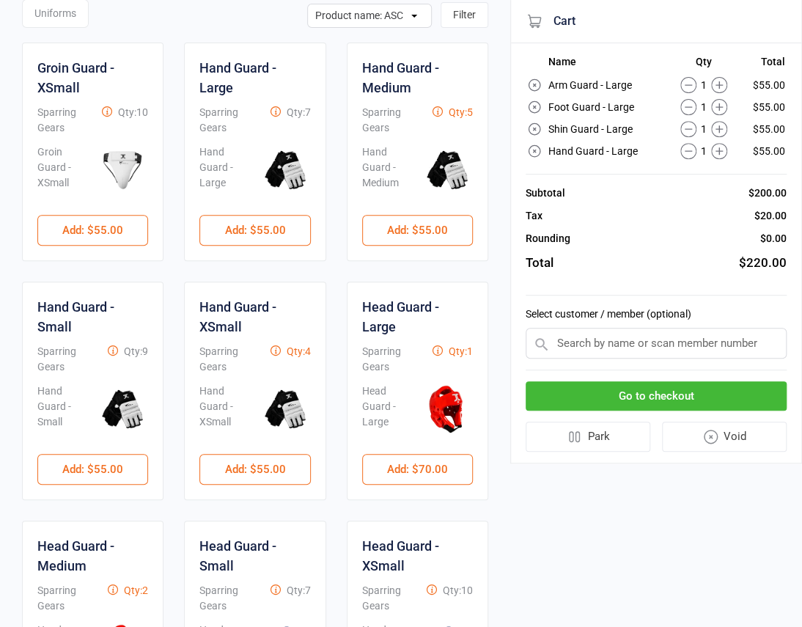
click at [619, 344] on input "text" at bounding box center [656, 343] width 261 height 31
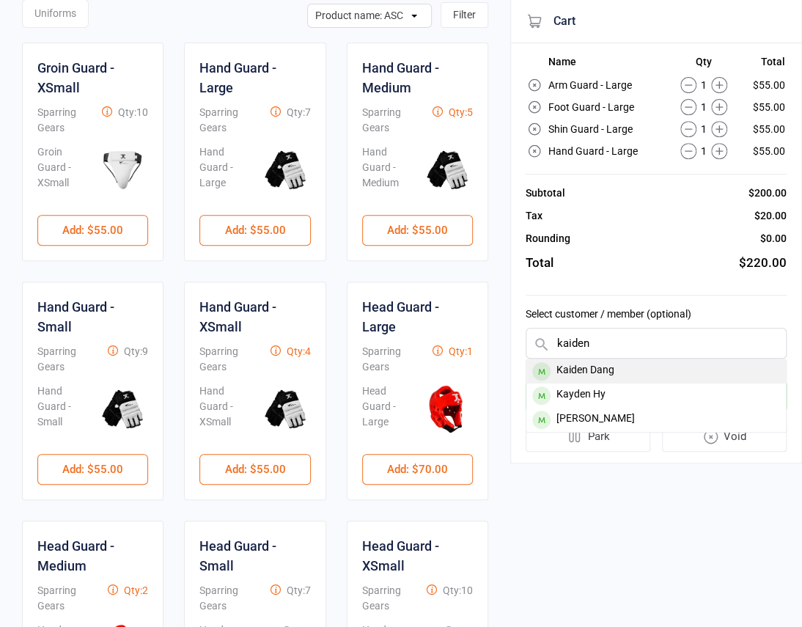
type input "kaiden"
click at [624, 370] on div "Kaiden Dang" at bounding box center [657, 371] width 260 height 24
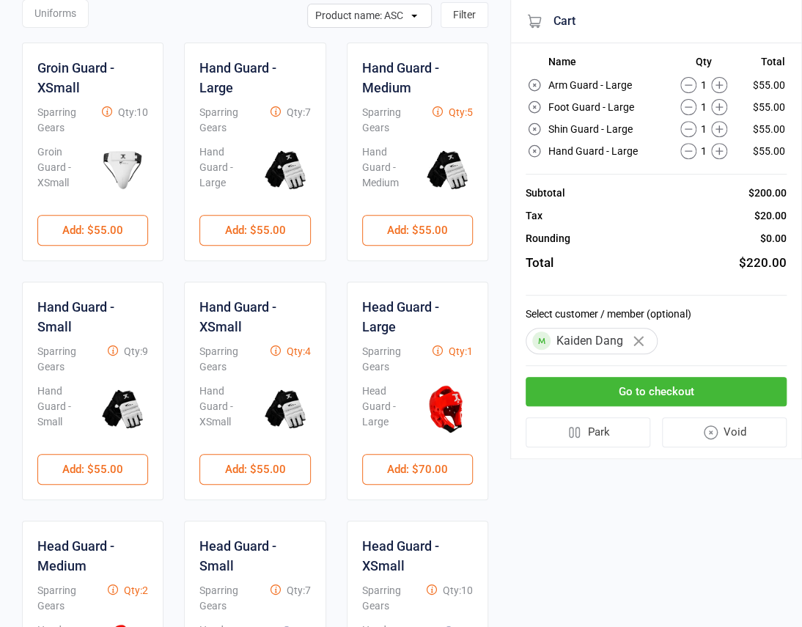
click at [662, 388] on button "Go to checkout" at bounding box center [656, 392] width 261 height 30
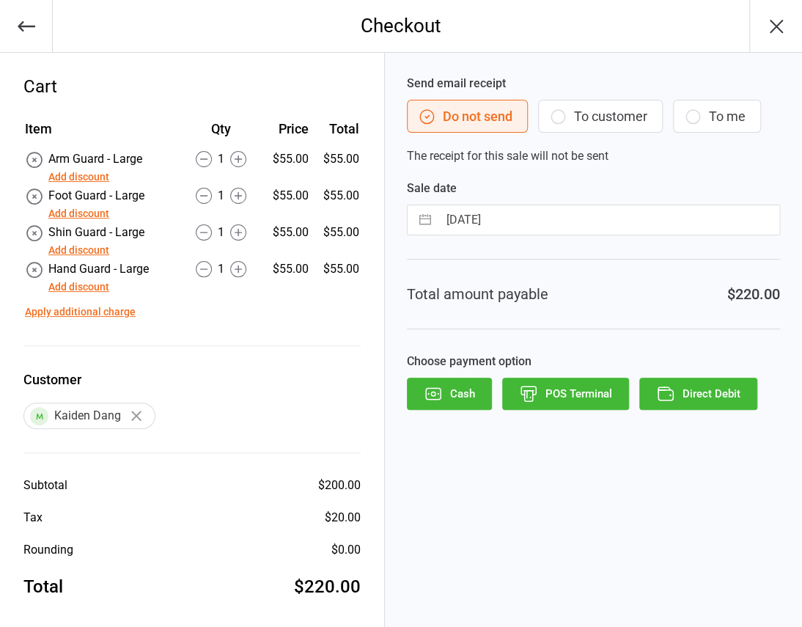
click at [601, 120] on button "To customer" at bounding box center [600, 116] width 125 height 33
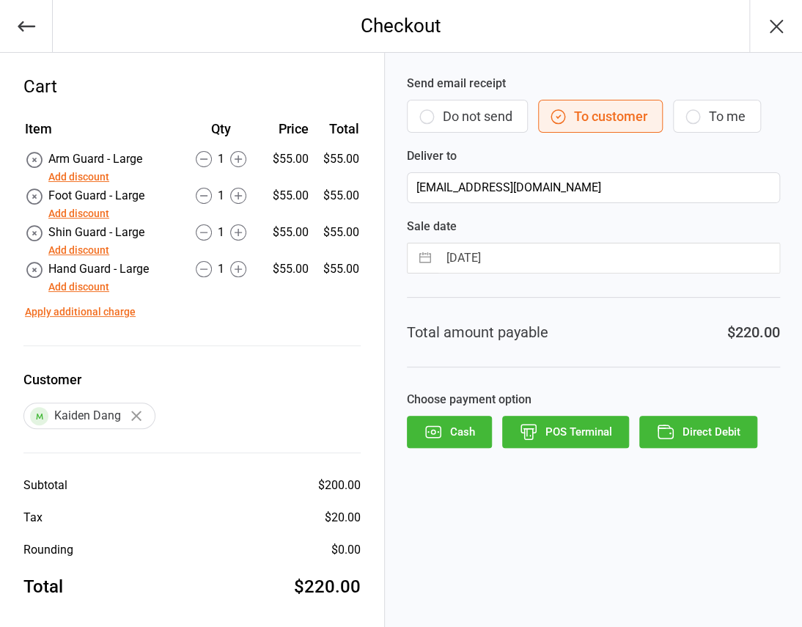
click at [682, 426] on button "Direct Debit" at bounding box center [699, 432] width 118 height 32
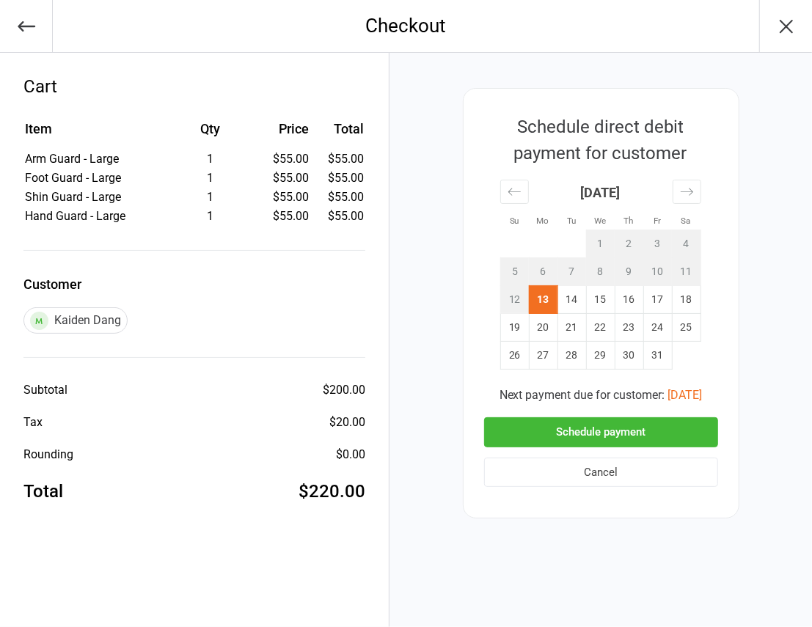
click at [614, 434] on button "Schedule payment" at bounding box center [601, 432] width 234 height 30
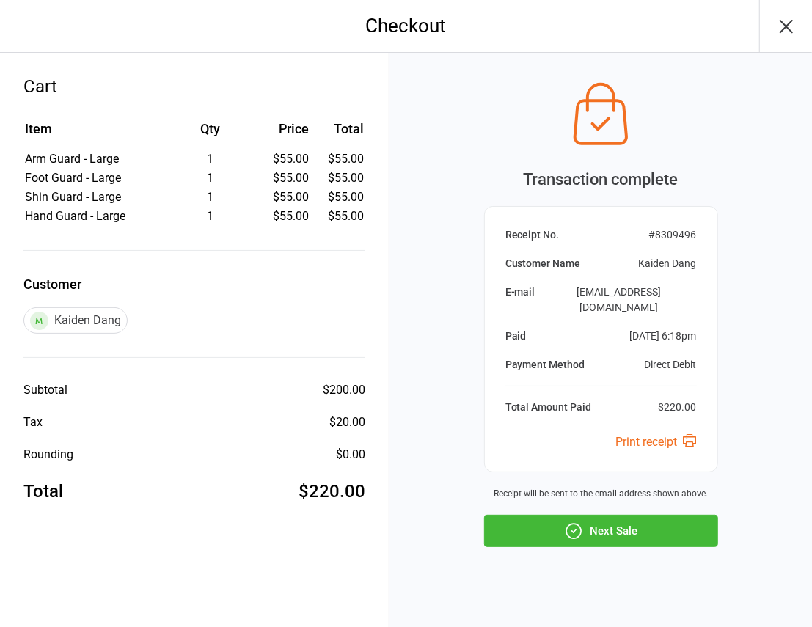
click at [623, 515] on button "Next Sale" at bounding box center [601, 531] width 234 height 32
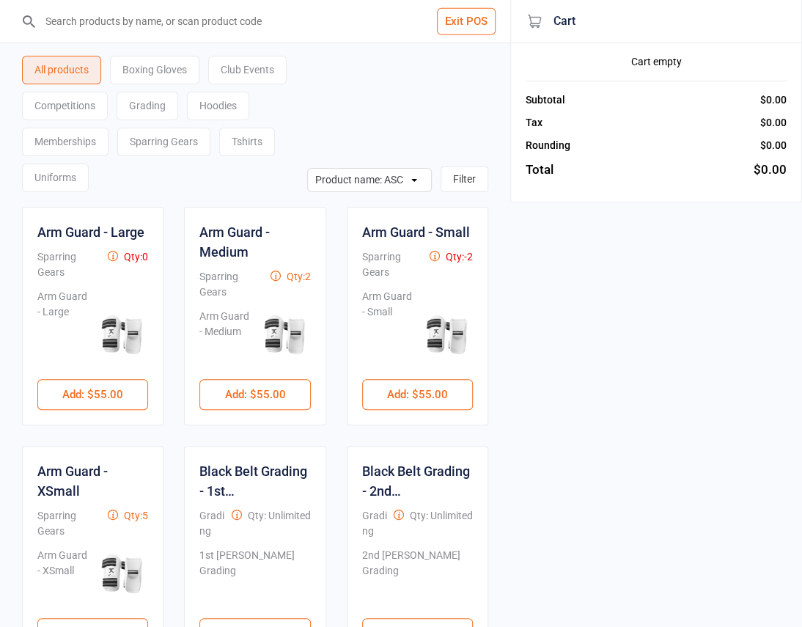
click at [460, 18] on button "Exit POS" at bounding box center [466, 21] width 59 height 27
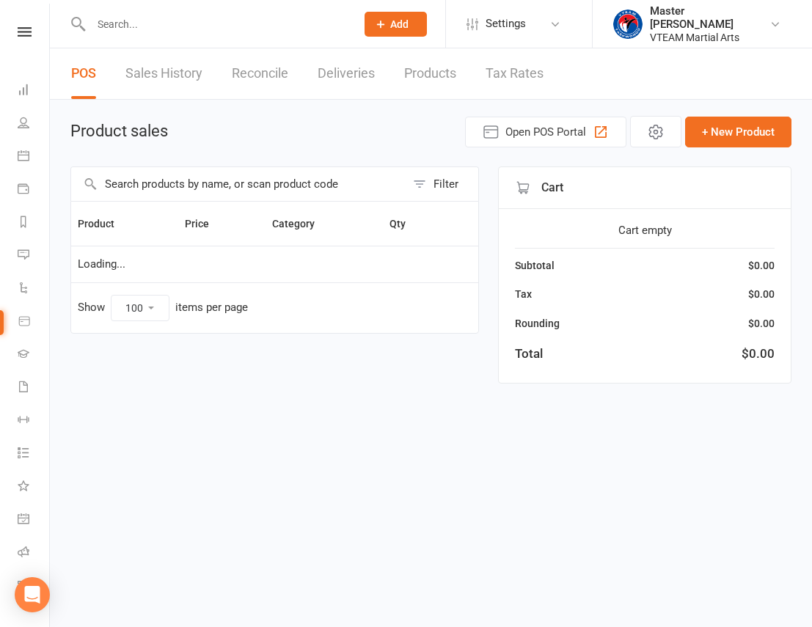
select select "100"
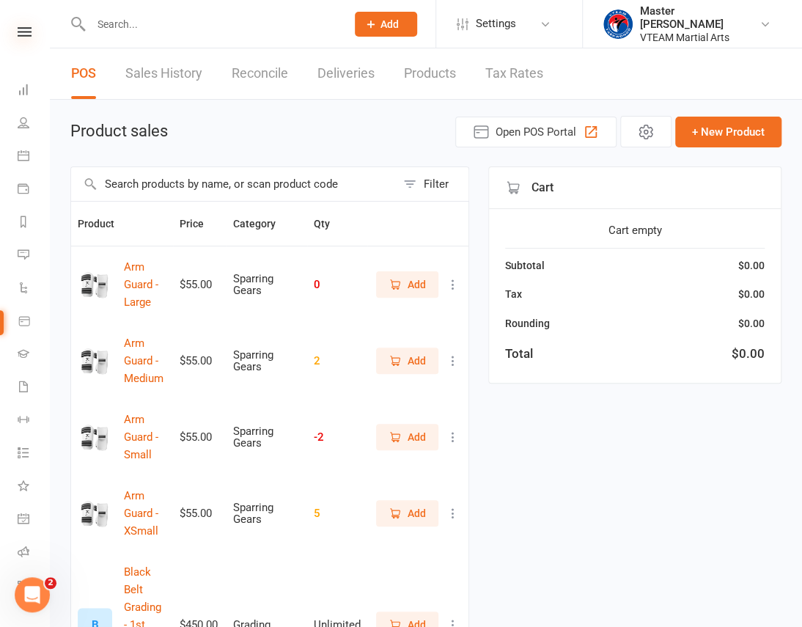
click at [18, 30] on icon at bounding box center [25, 32] width 14 height 10
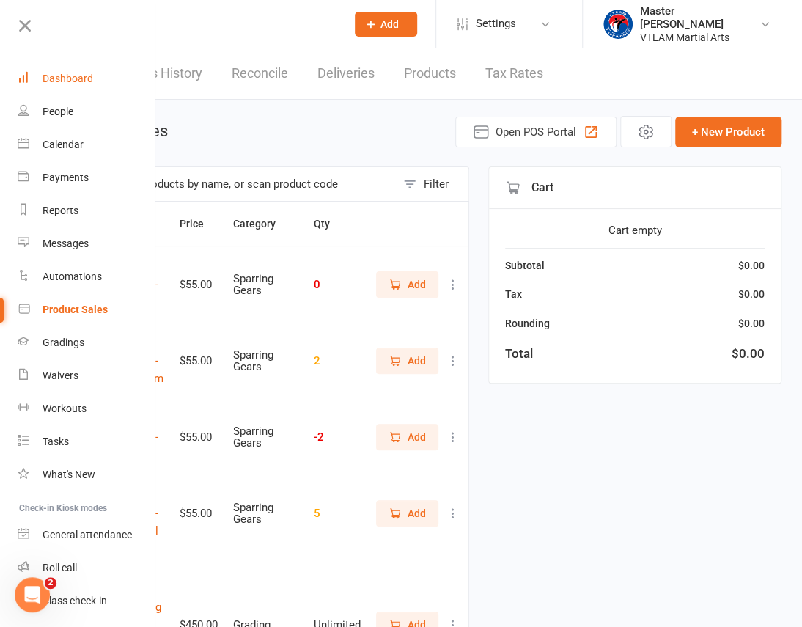
click at [80, 76] on div "Dashboard" at bounding box center [68, 79] width 51 height 12
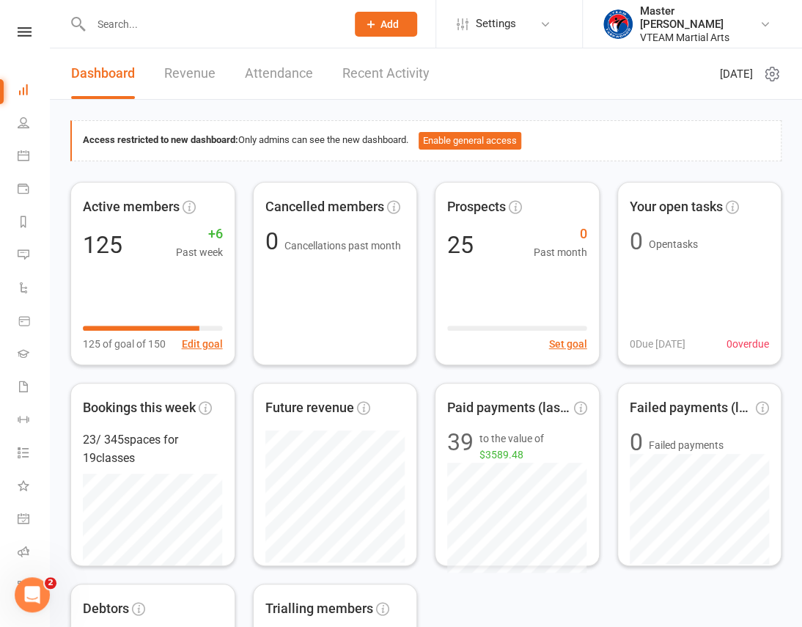
click at [381, 70] on link "Recent Activity" at bounding box center [386, 73] width 87 height 51
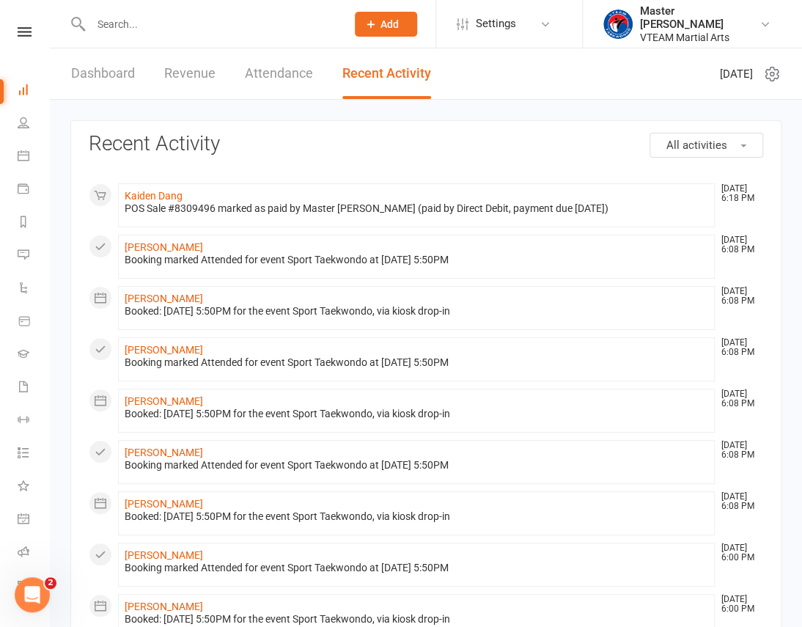
click at [124, 64] on link "Dashboard" at bounding box center [103, 73] width 64 height 51
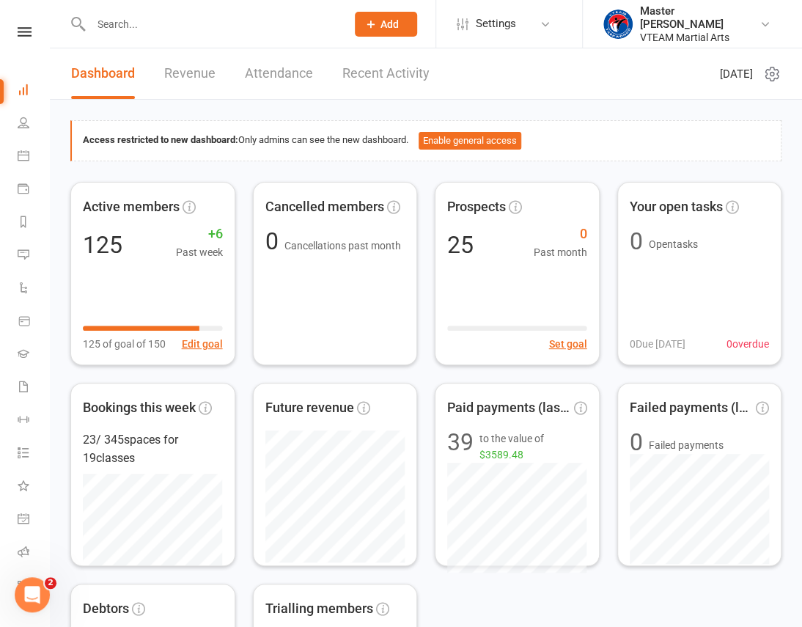
click at [28, 32] on link at bounding box center [25, 32] width 52 height 10
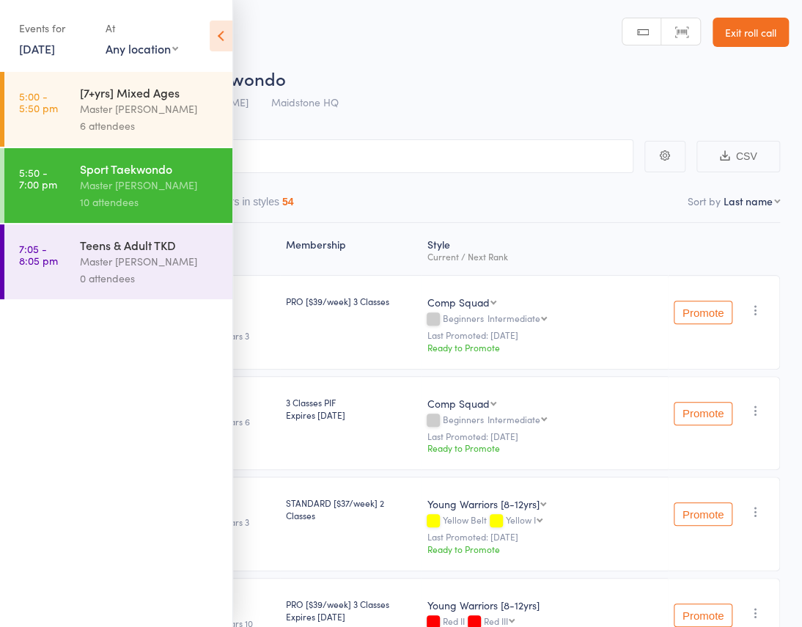
click at [220, 36] on icon at bounding box center [221, 36] width 23 height 31
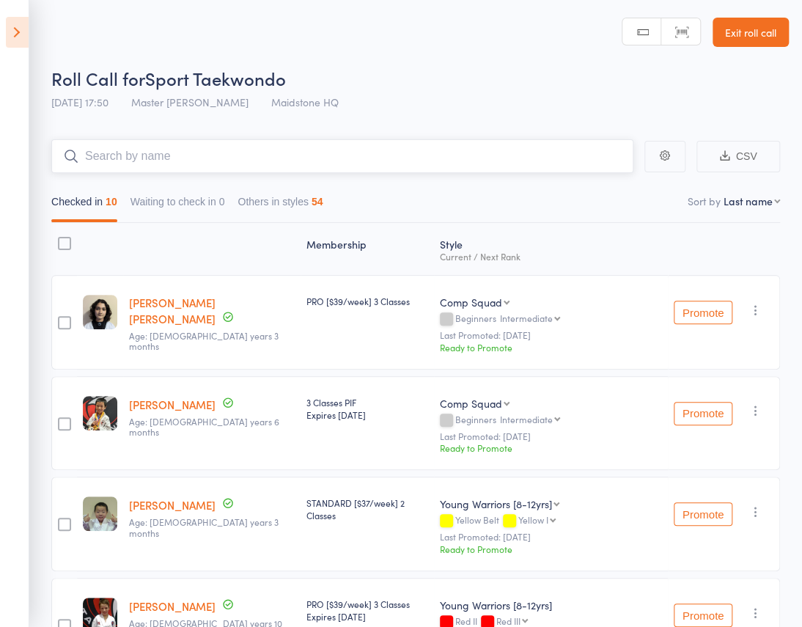
click at [166, 139] on input "search" at bounding box center [342, 156] width 582 height 34
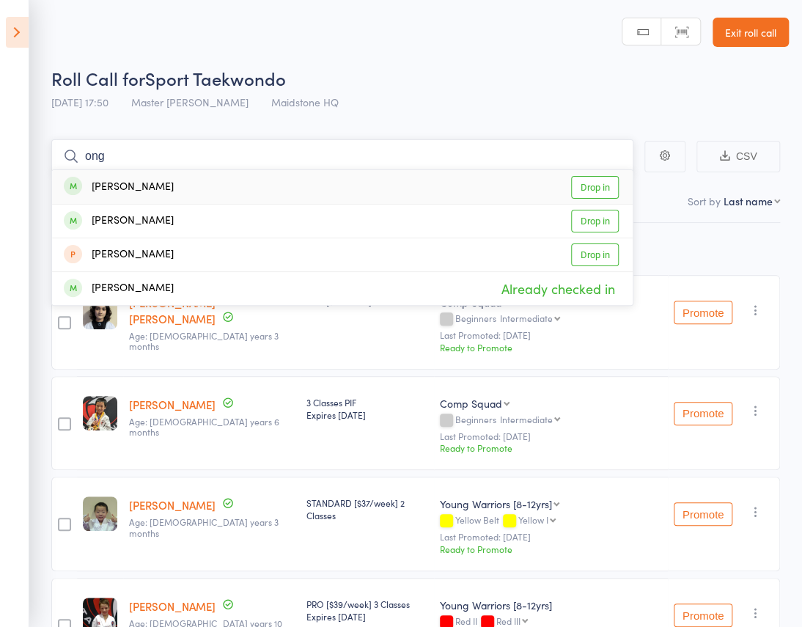
type input "ong"
click at [171, 170] on div "[PERSON_NAME] Drop in" at bounding box center [342, 187] width 581 height 34
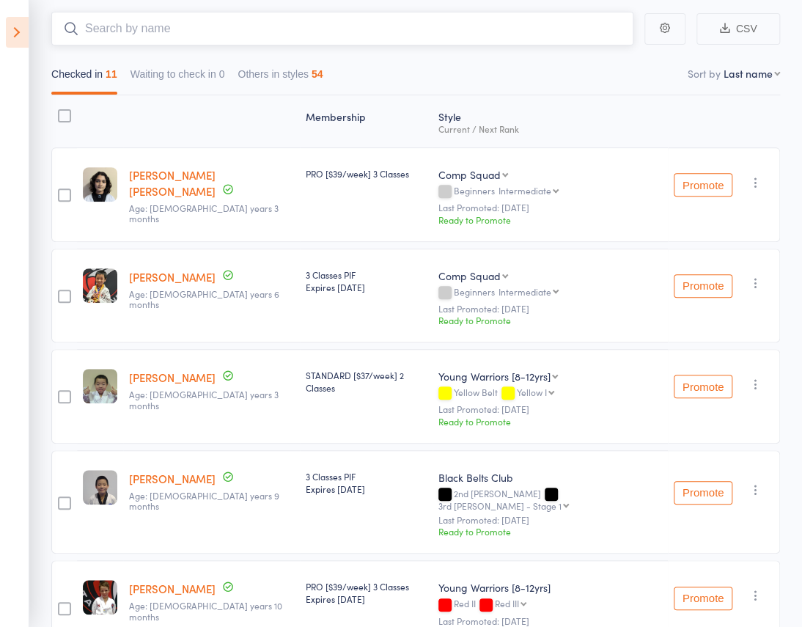
scroll to position [45, 0]
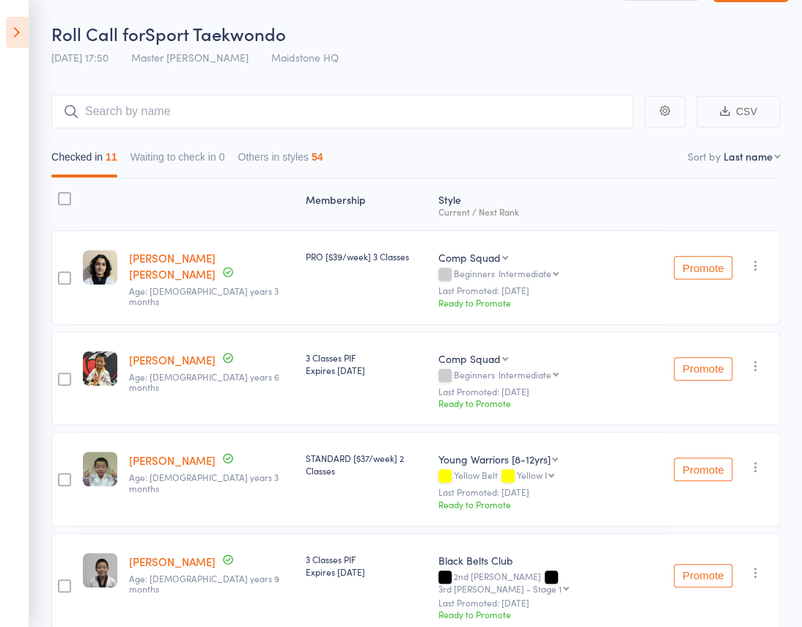
click at [7, 34] on icon at bounding box center [17, 32] width 23 height 31
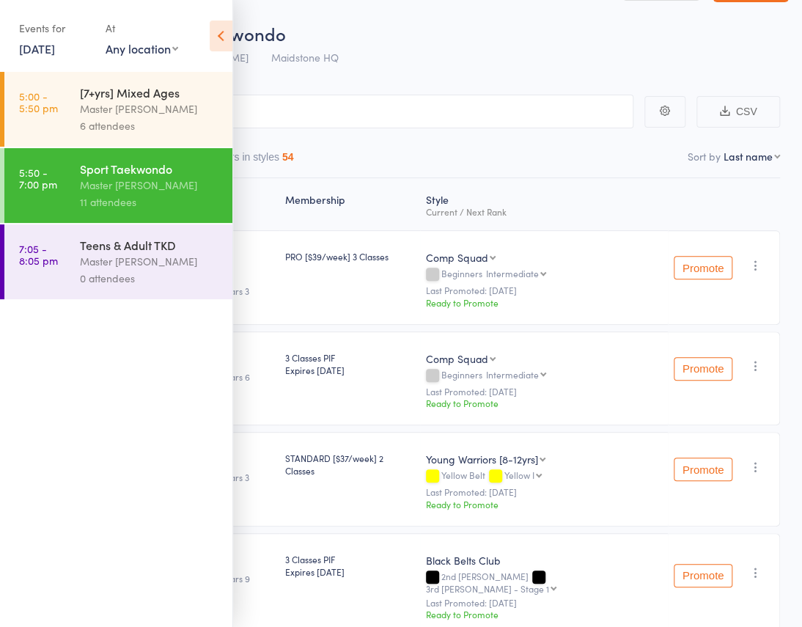
click at [216, 46] on icon at bounding box center [221, 36] width 23 height 31
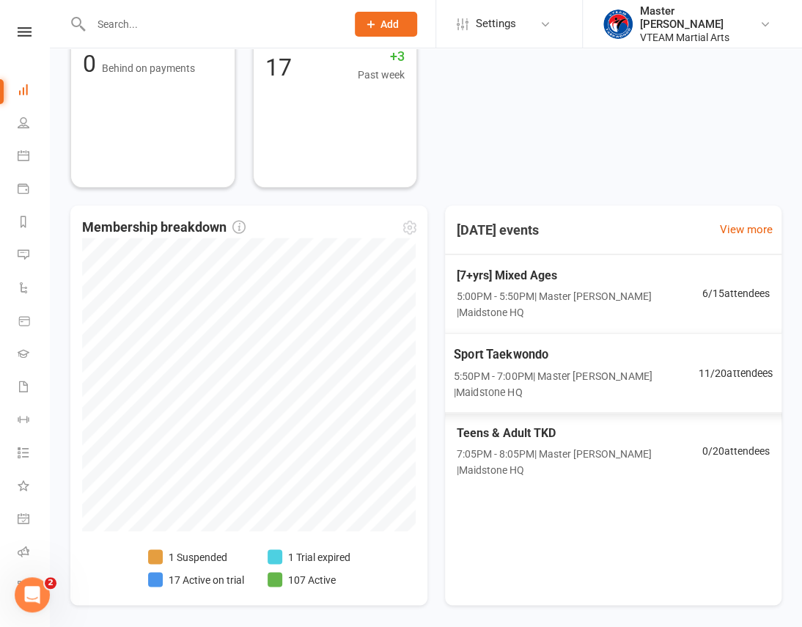
scroll to position [633, 0]
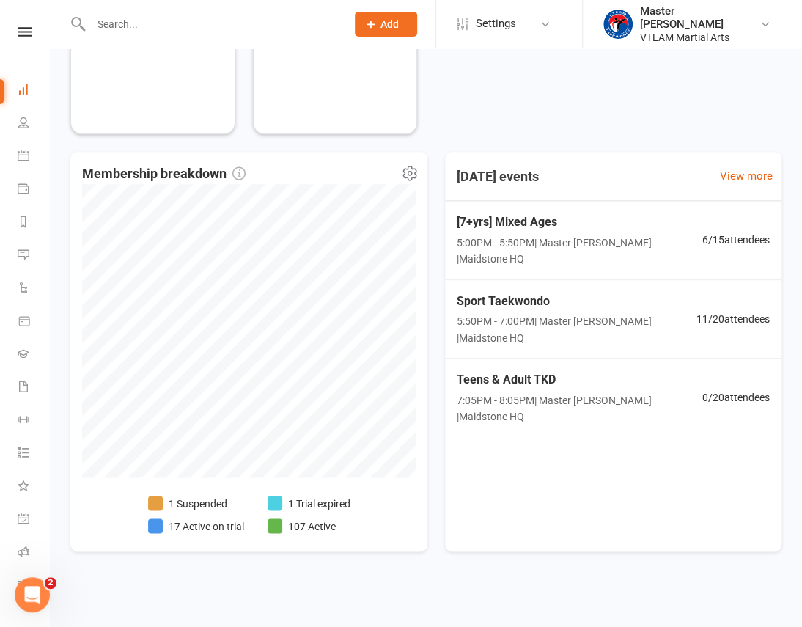
click at [211, 530] on li "17 Active on trial" at bounding box center [196, 526] width 96 height 16
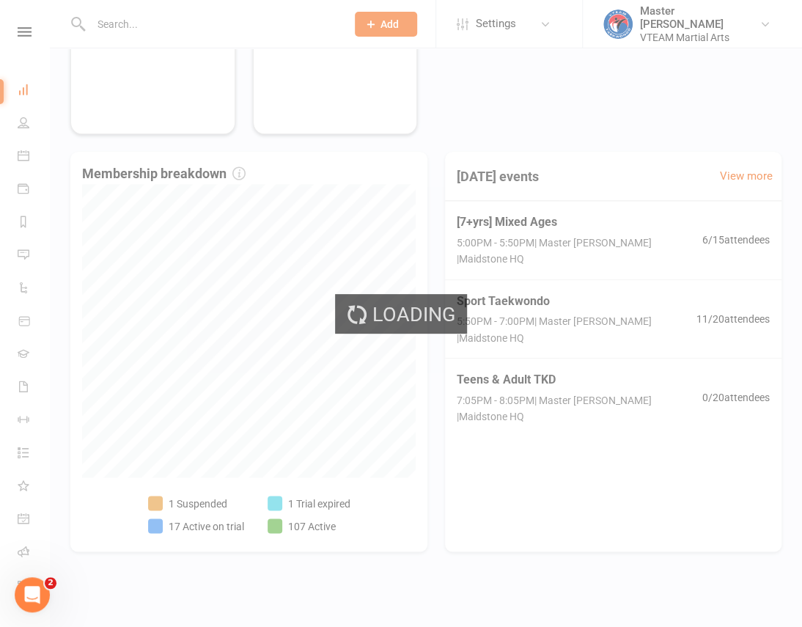
select select "active_trial"
select select "100"
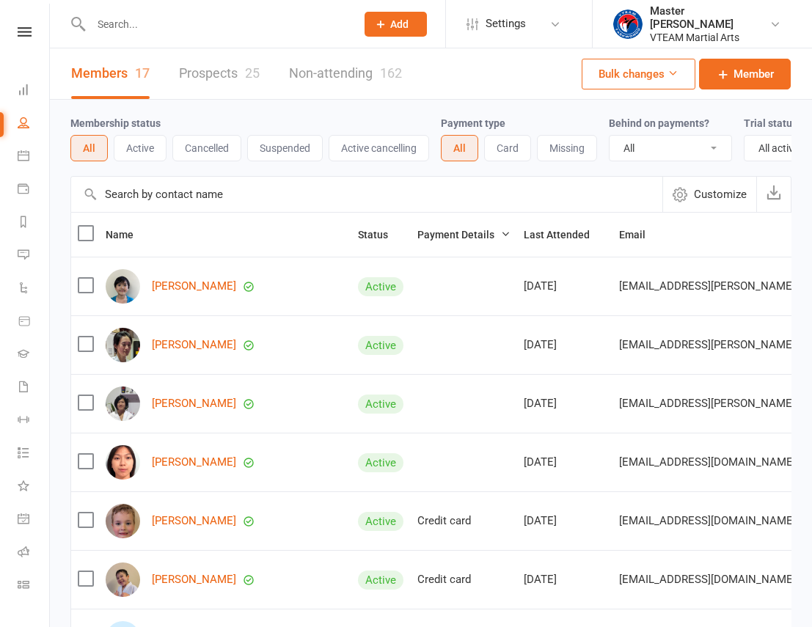
select select "active_trial"
select select "100"
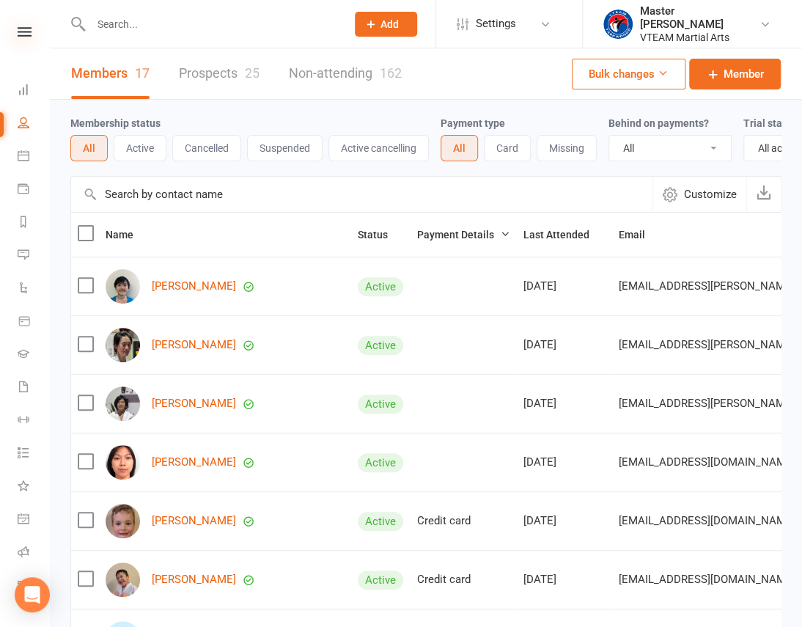
click at [23, 35] on icon at bounding box center [25, 32] width 14 height 10
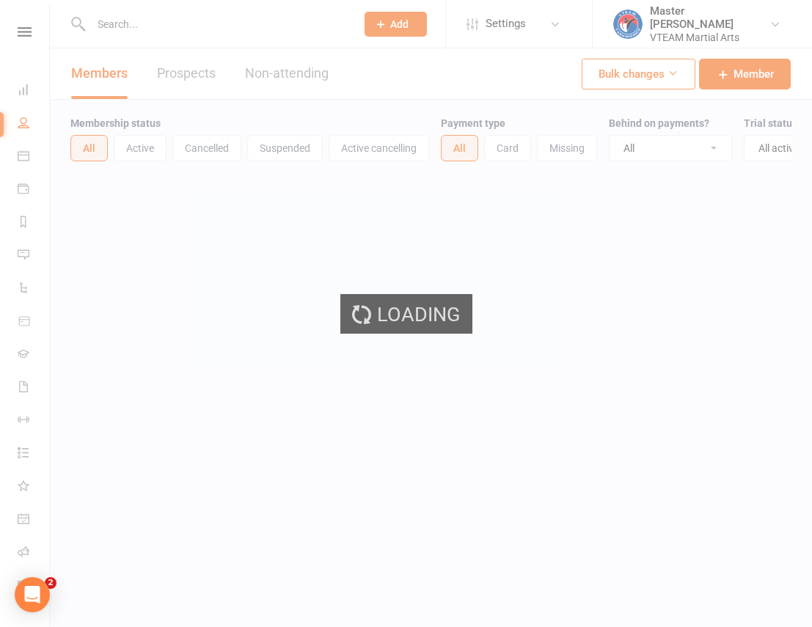
select select "active_trial"
select select "100"
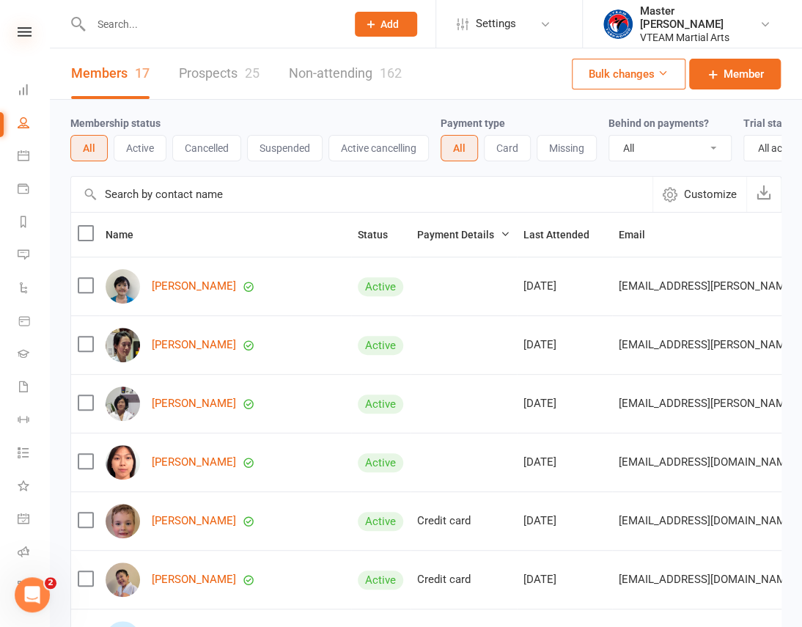
click at [19, 29] on icon at bounding box center [25, 32] width 14 height 10
select select "active_trial"
select select "100"
click at [18, 32] on icon at bounding box center [25, 32] width 14 height 10
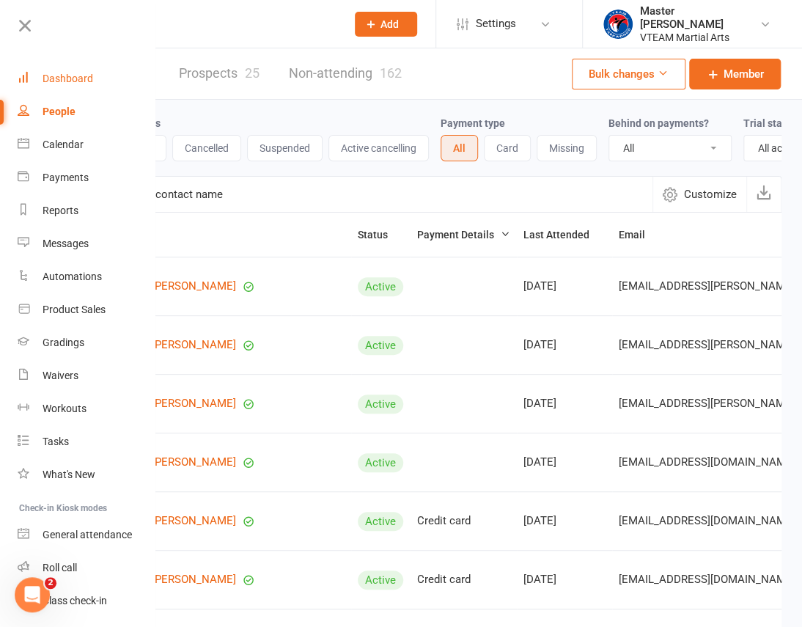
click at [58, 75] on div "Dashboard" at bounding box center [68, 79] width 51 height 12
